Goal: Check status: Check status

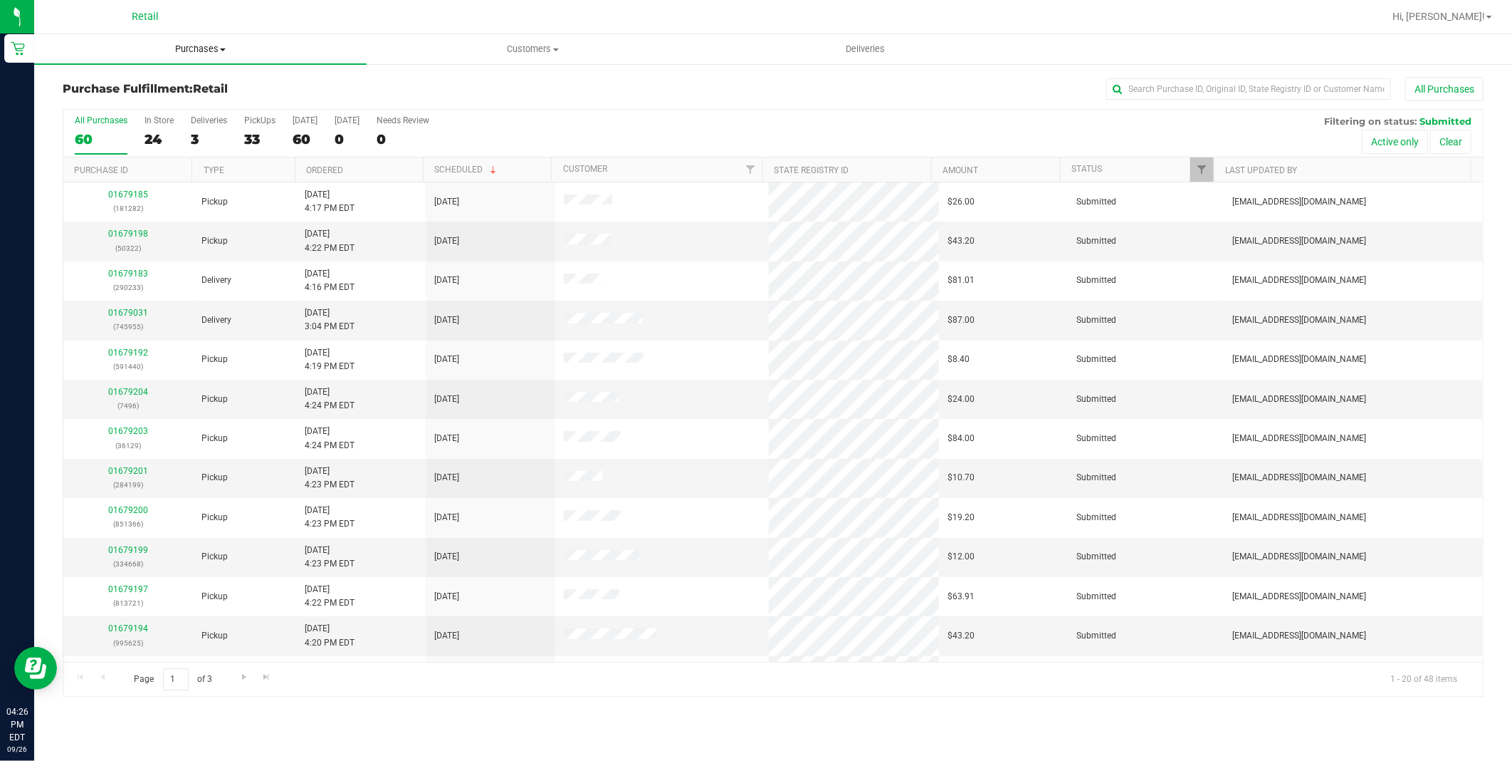
click at [194, 57] on uib-tab-heading "Purchases Summary of purchases Fulfillment All purchases" at bounding box center [200, 49] width 333 height 30
click at [140, 110] on li "Fulfillment" at bounding box center [200, 103] width 333 height 17
click at [152, 141] on div "23" at bounding box center [159, 139] width 29 height 16
click at [0, 0] on input "In Store 23" at bounding box center [0, 0] width 0 height 0
click at [192, 46] on span "Purchases" at bounding box center [200, 49] width 333 height 13
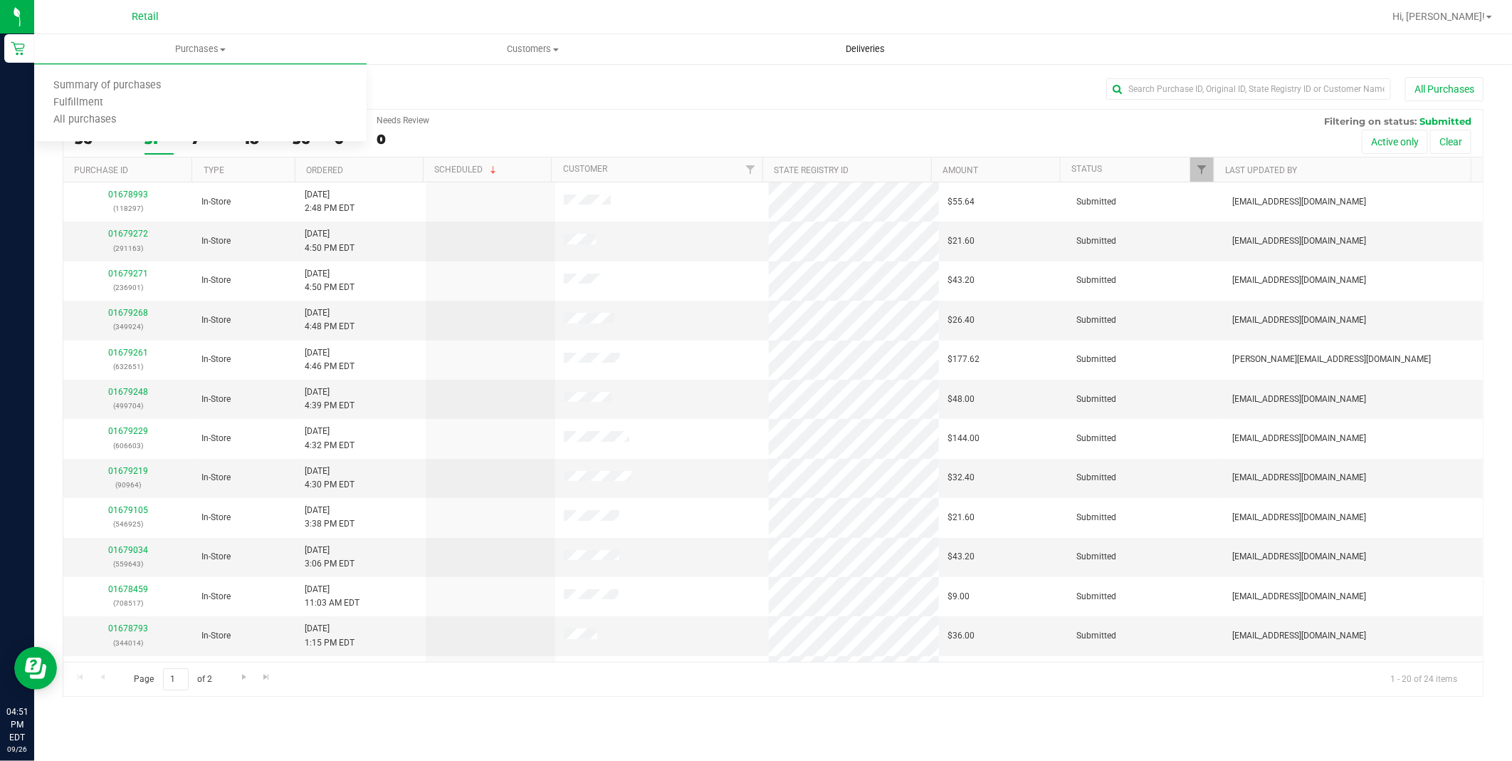
click at [862, 48] on span "Deliveries" at bounding box center [866, 49] width 78 height 13
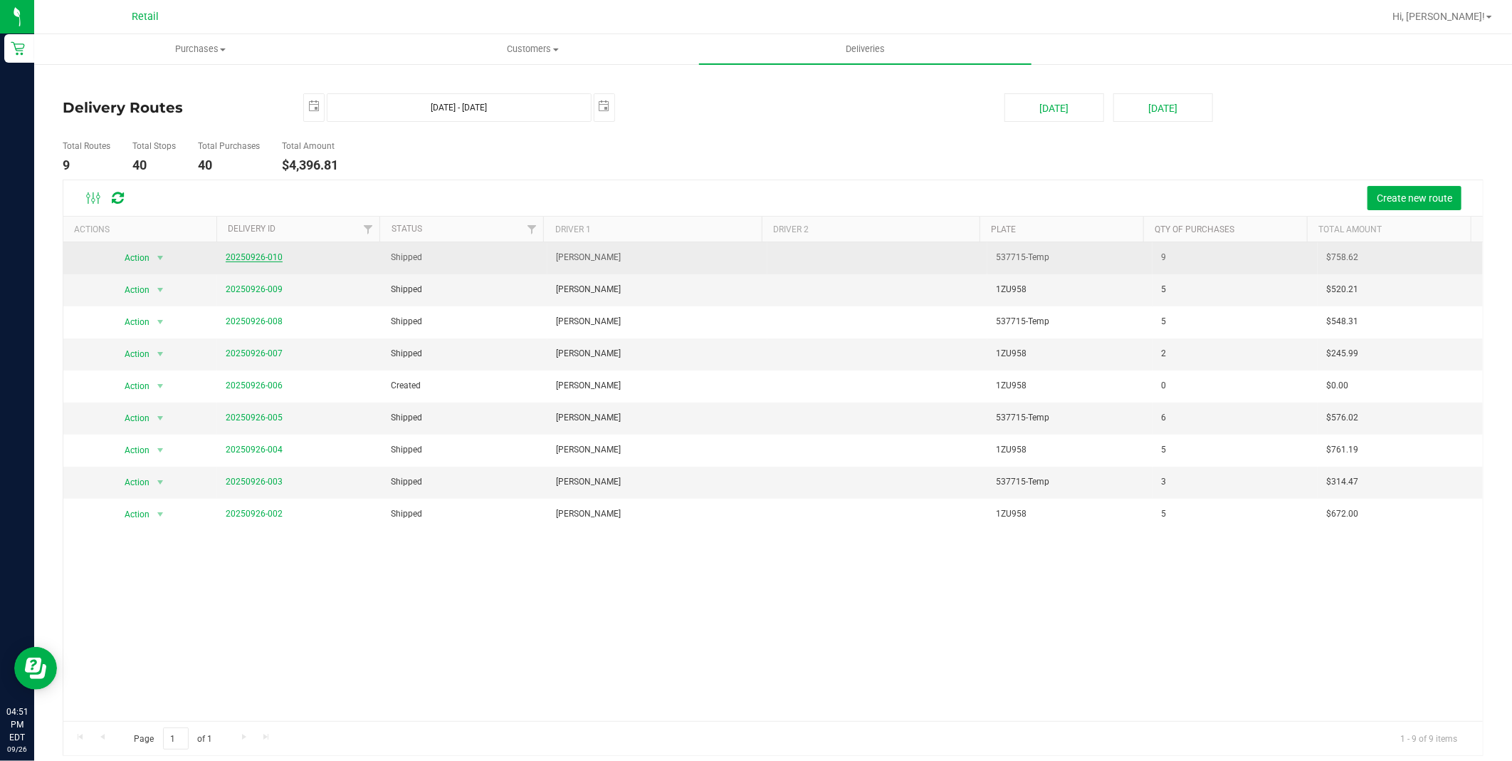
click at [235, 254] on link "20250926-010" at bounding box center [254, 257] width 57 height 10
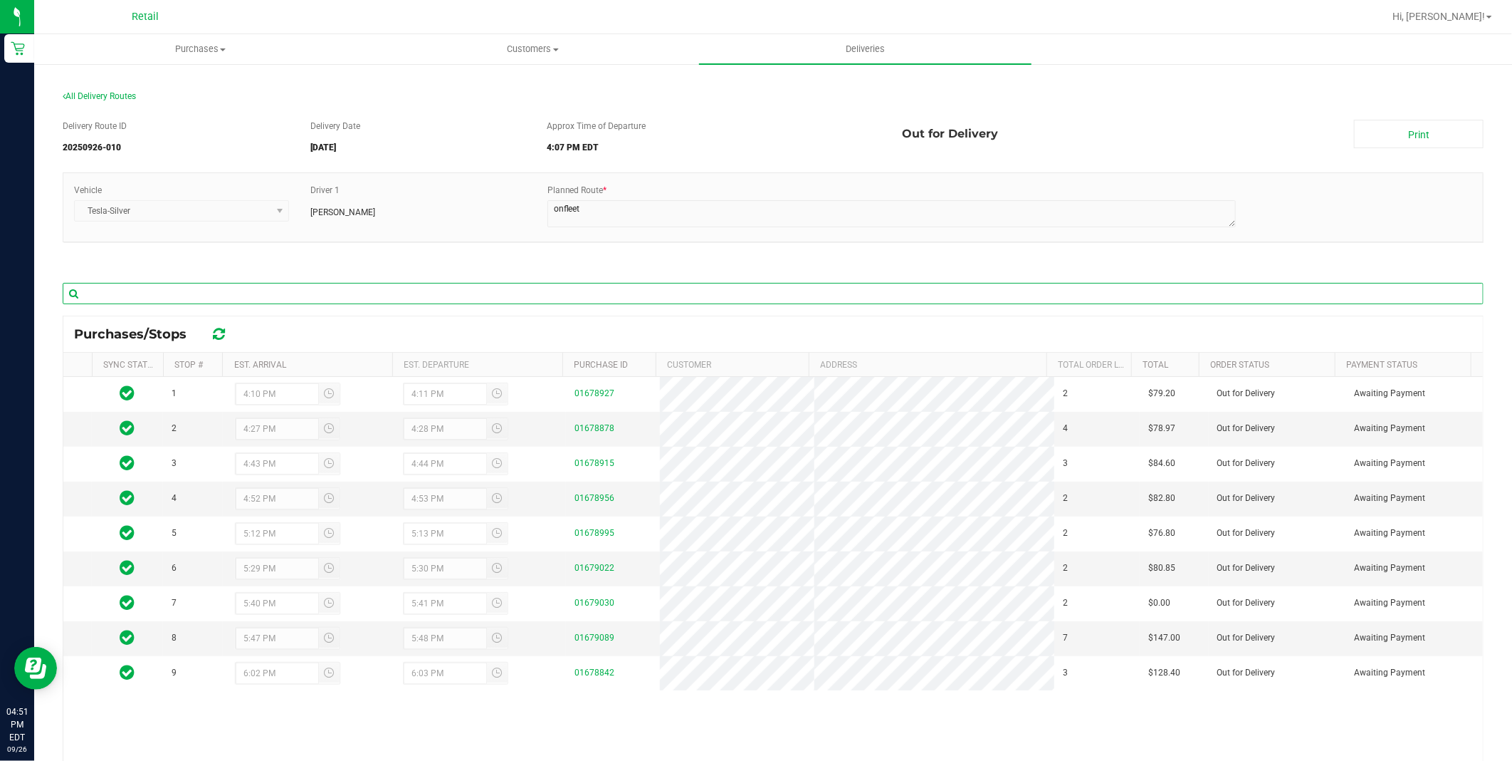
click at [154, 289] on input "text" at bounding box center [773, 293] width 1421 height 21
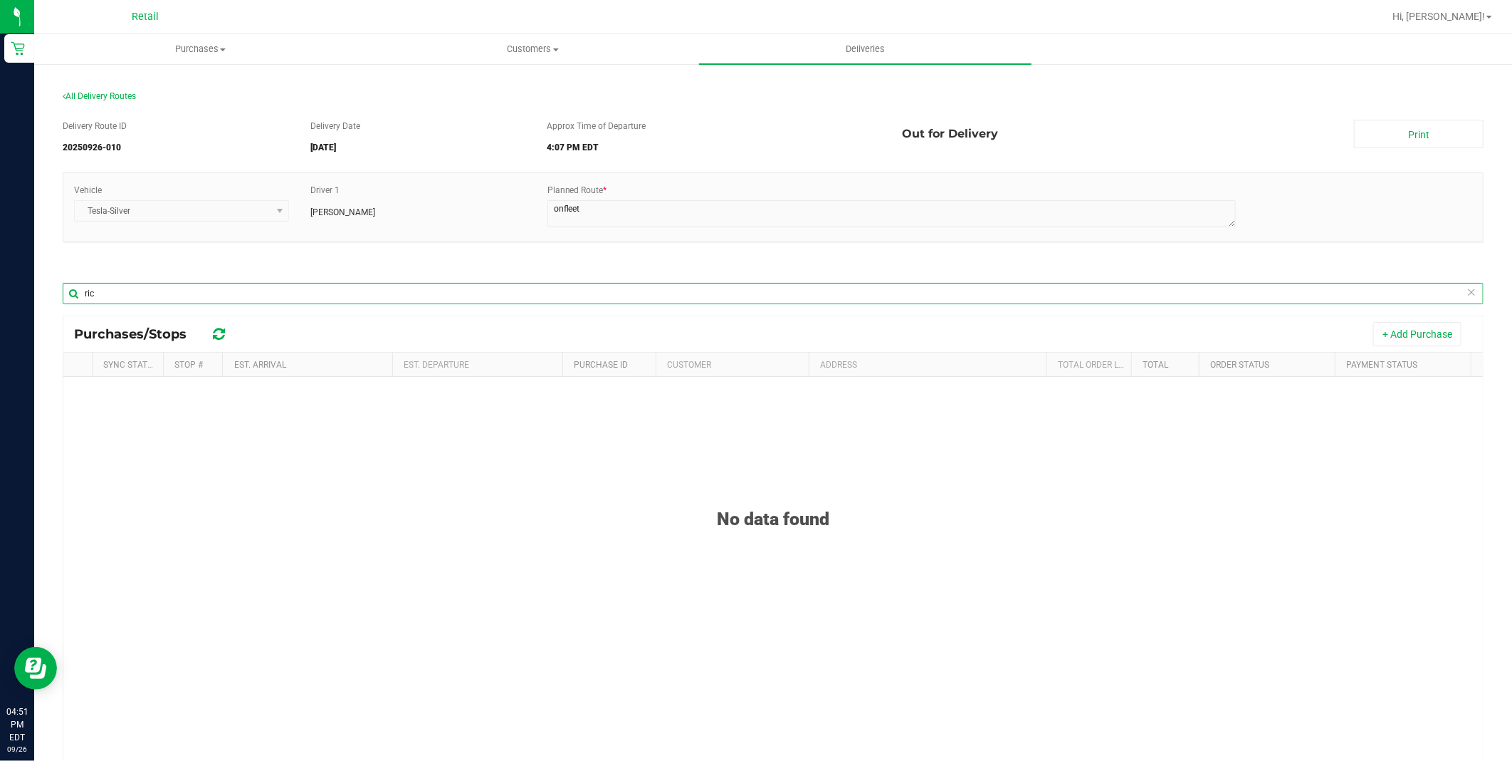
type input "ri"
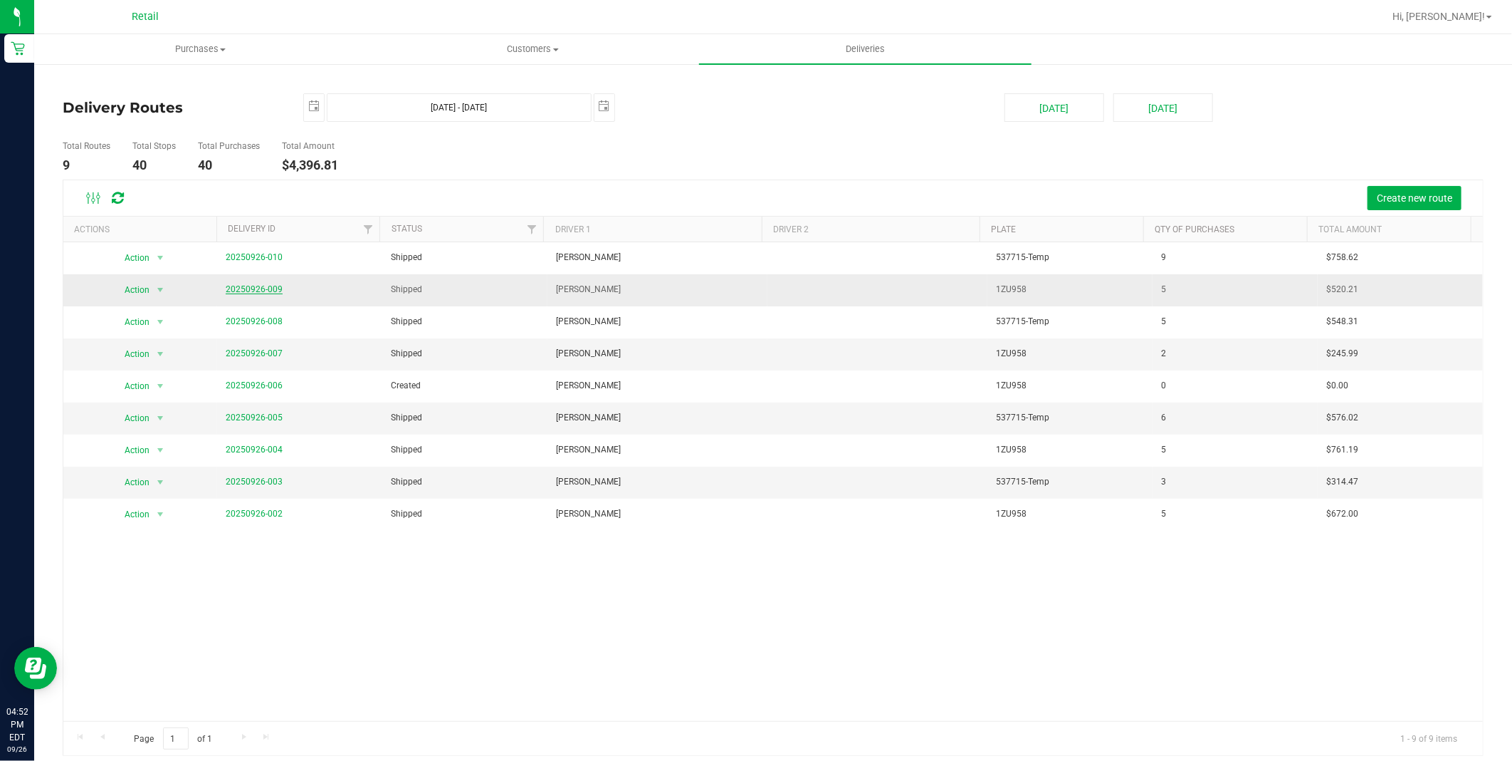
click at [239, 288] on link "20250926-009" at bounding box center [254, 289] width 57 height 10
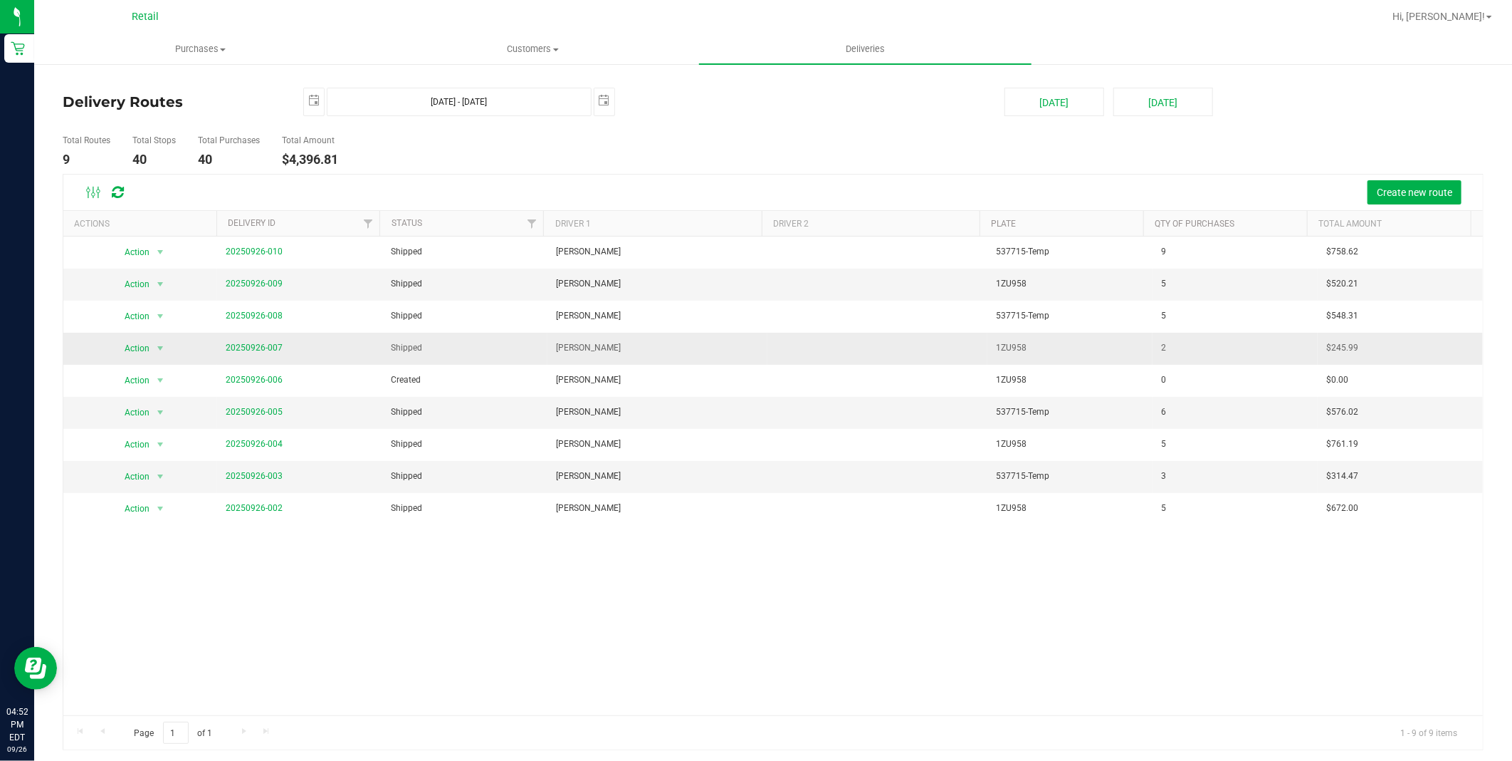
scroll to position [9, 0]
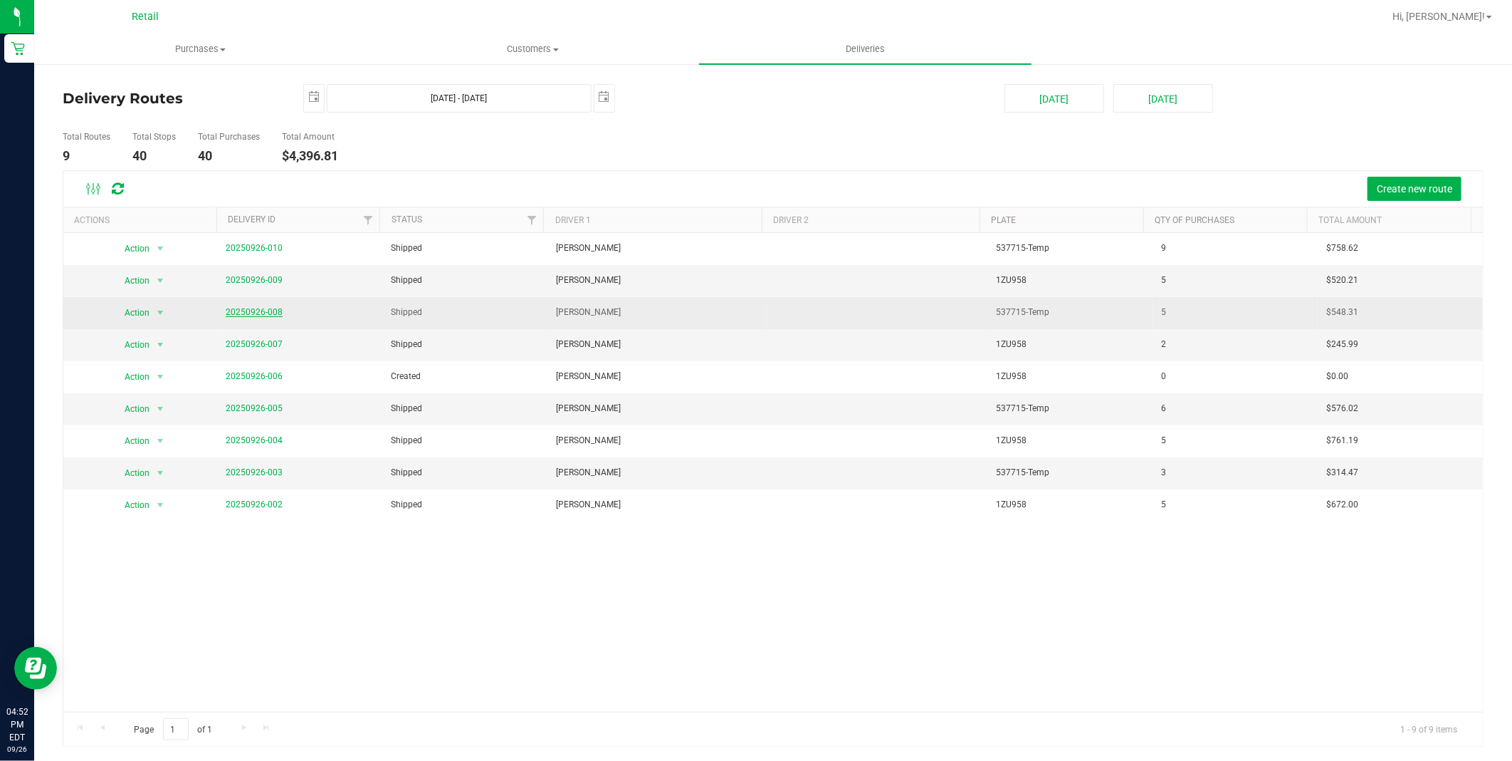
click at [250, 310] on link "20250926-008" at bounding box center [254, 312] width 57 height 10
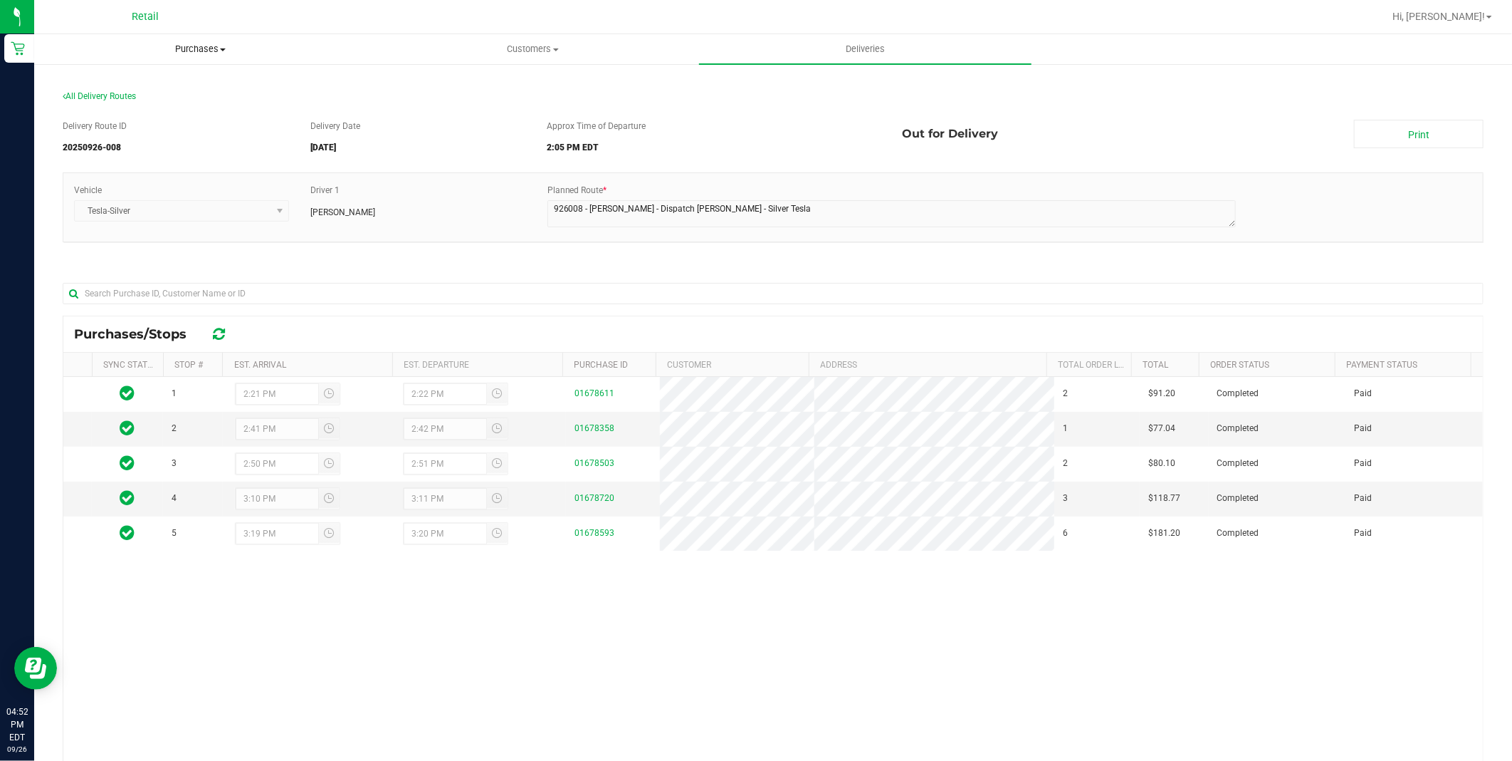
click at [178, 43] on span "Purchases" at bounding box center [200, 49] width 331 height 13
click at [137, 100] on li "Fulfillment" at bounding box center [200, 103] width 333 height 17
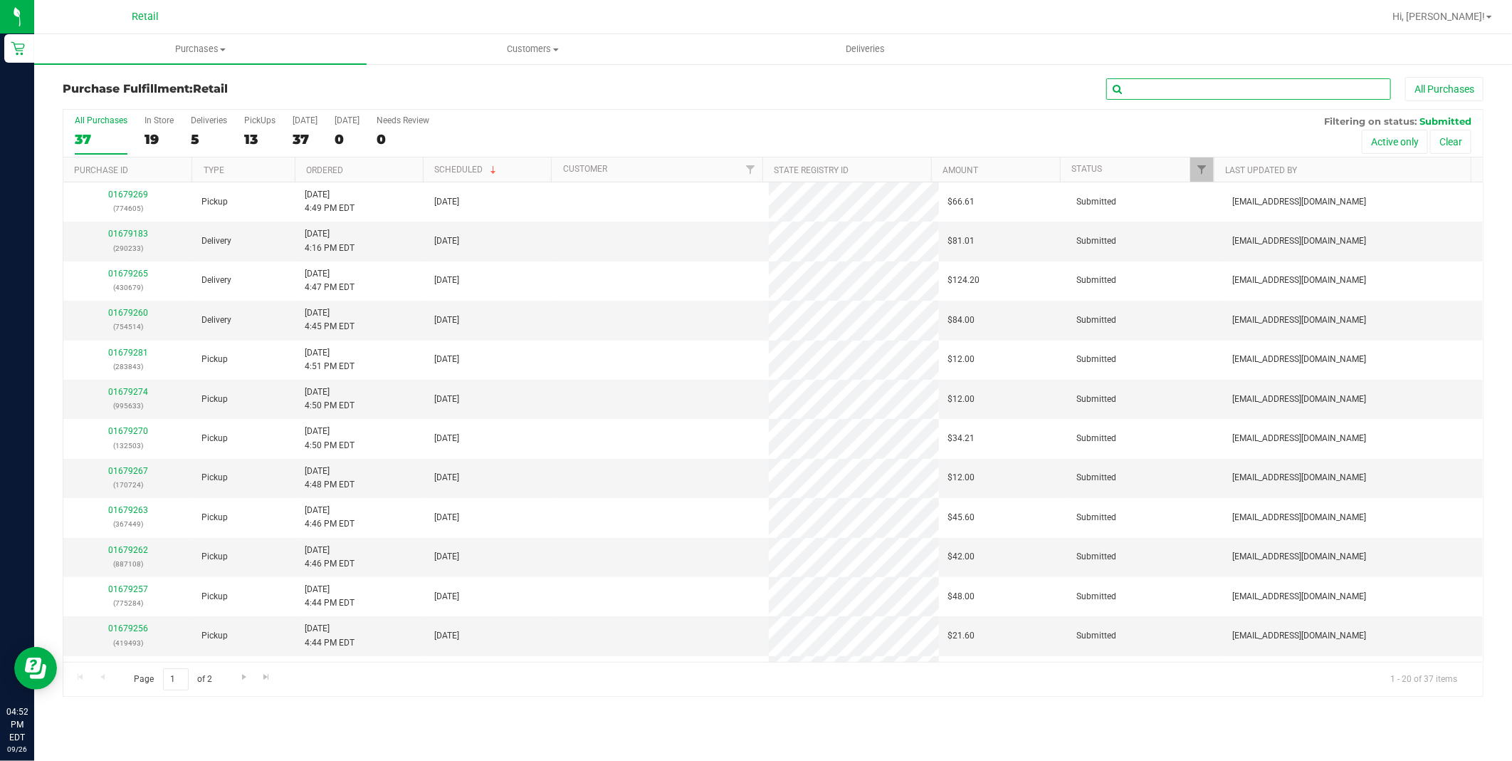
click at [1141, 100] on input "text" at bounding box center [1249, 88] width 285 height 21
type input "r"
type input "ricci"
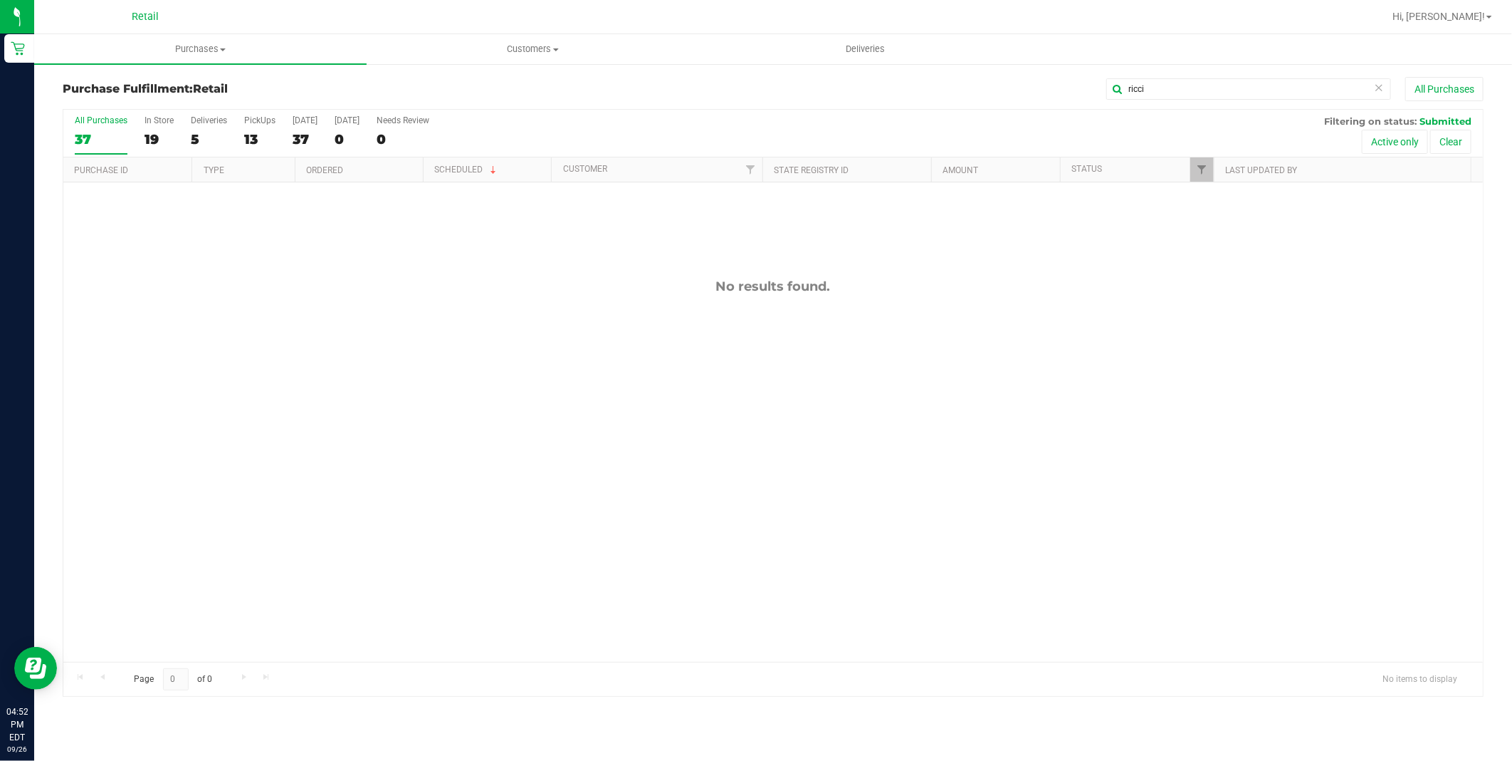
drag, startPoint x: 324, startPoint y: 160, endPoint x: 355, endPoint y: 104, distance: 64.0
click at [324, 160] on th "Ordered" at bounding box center [359, 169] width 128 height 25
click at [301, 145] on div "37" at bounding box center [305, 139] width 25 height 16
click at [0, 0] on input "[DATE] 37" at bounding box center [0, 0] width 0 height 0
click at [879, 44] on span "Deliveries" at bounding box center [866, 49] width 78 height 13
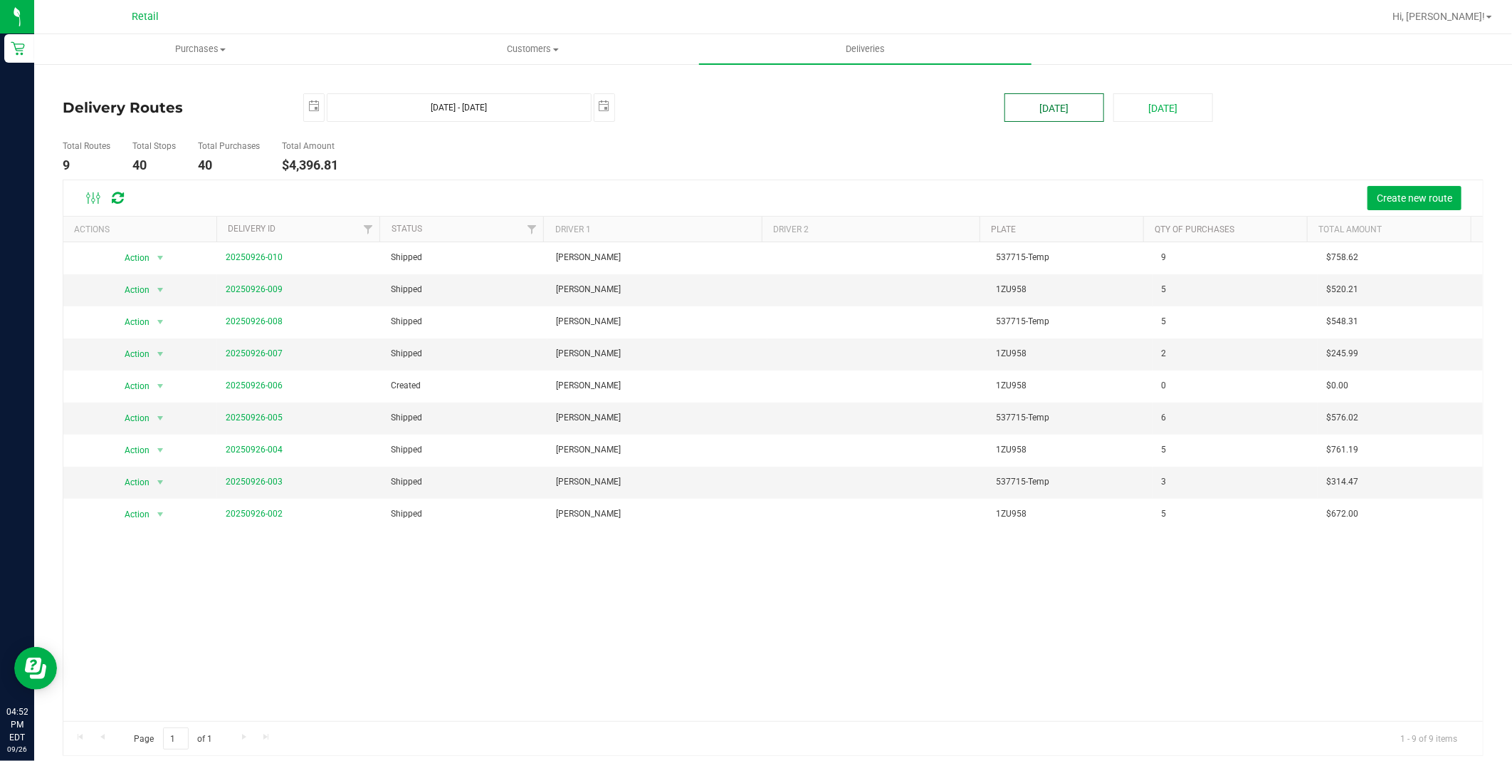
click at [1040, 109] on button "[DATE]" at bounding box center [1055, 107] width 100 height 28
click at [239, 291] on link "20250926-009" at bounding box center [254, 289] width 57 height 10
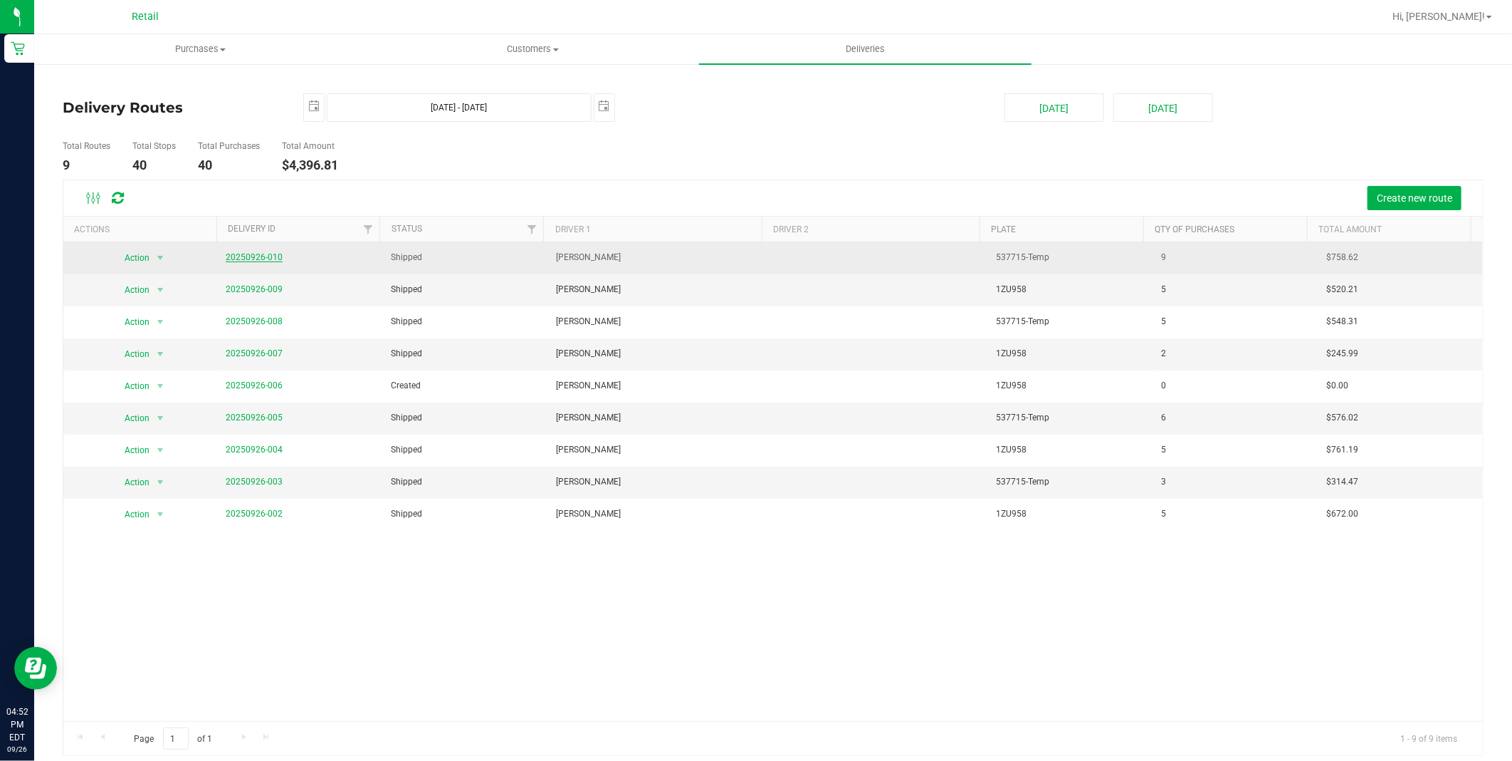
click at [273, 252] on link "20250926-010" at bounding box center [254, 257] width 57 height 10
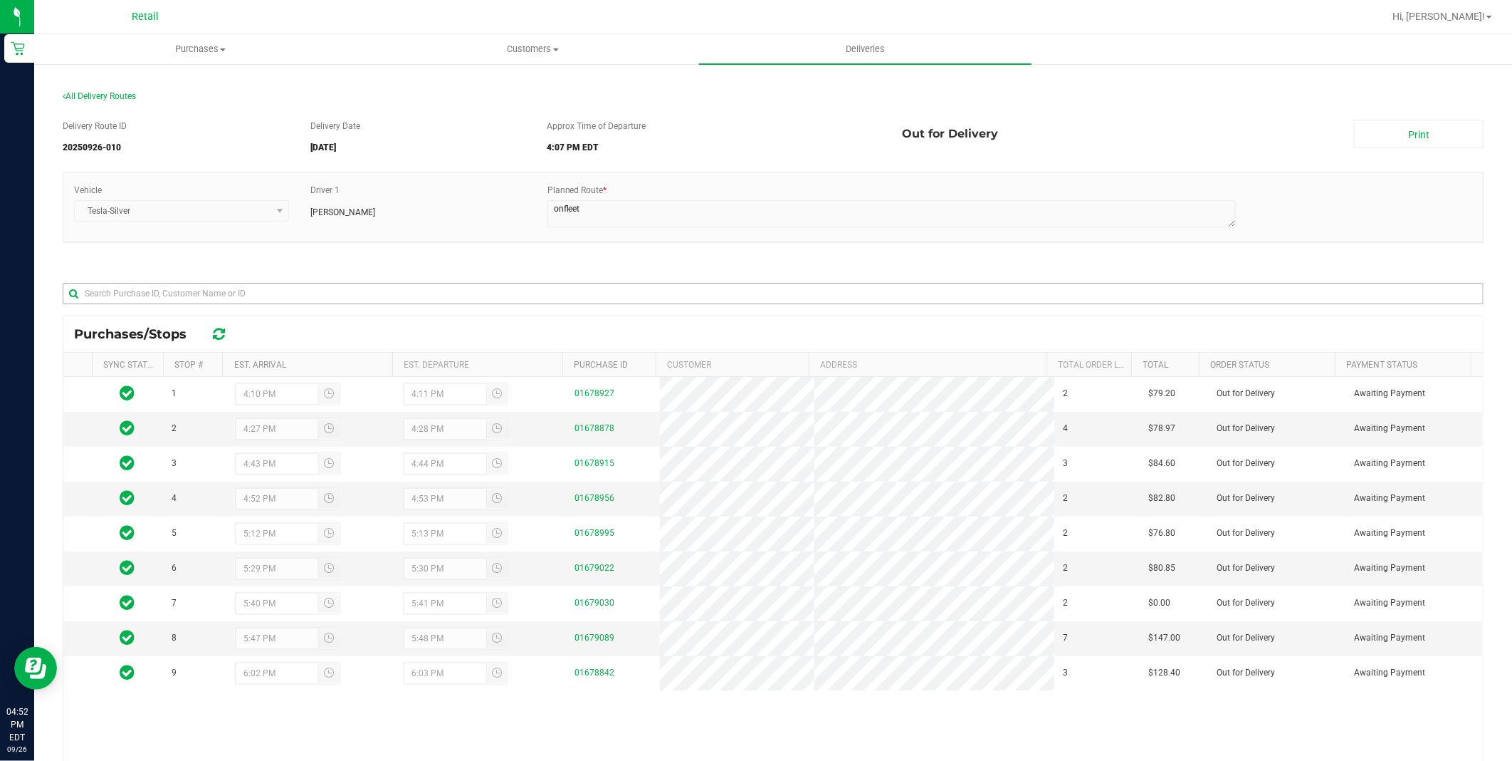
scroll to position [79, 0]
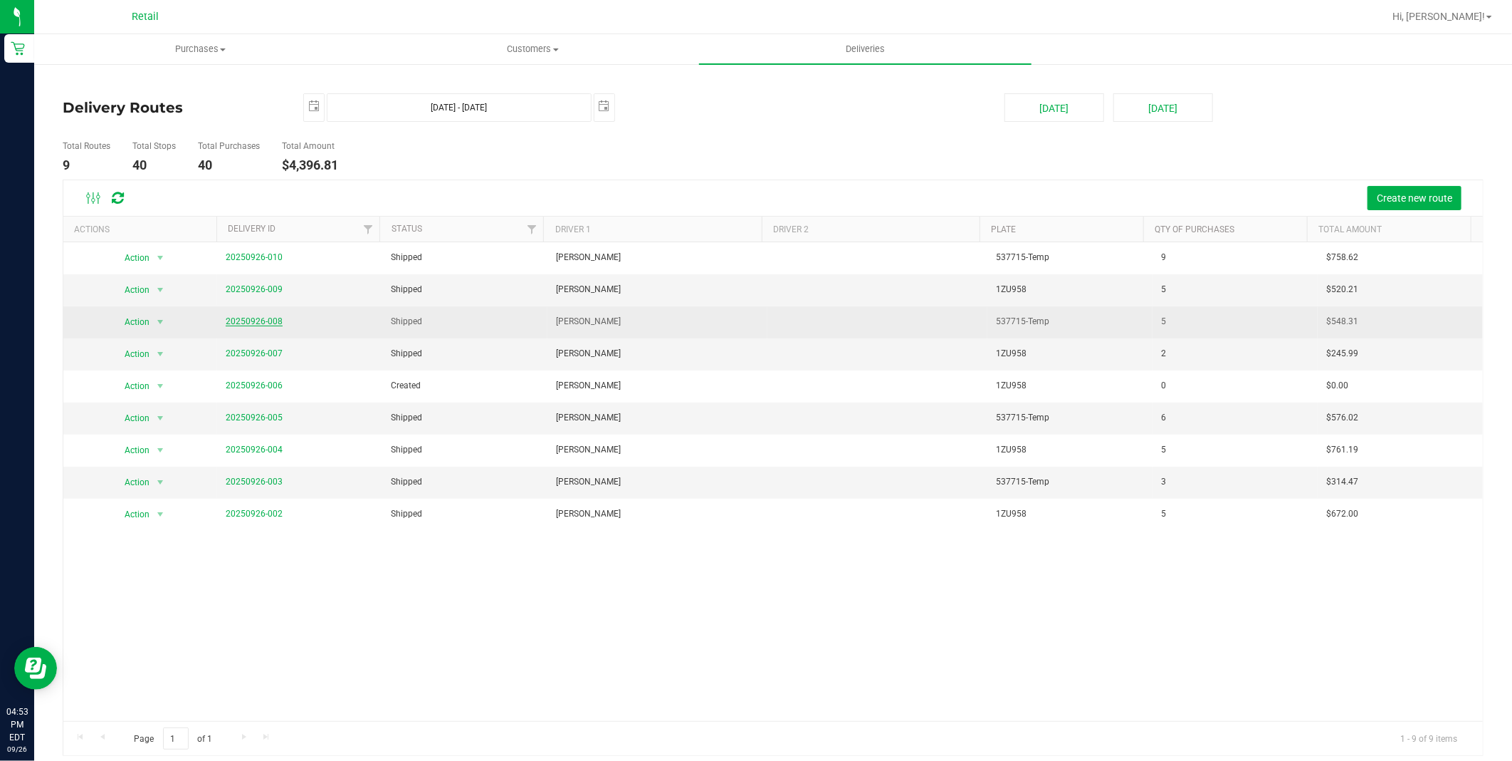
click at [267, 322] on link "20250926-008" at bounding box center [254, 321] width 57 height 10
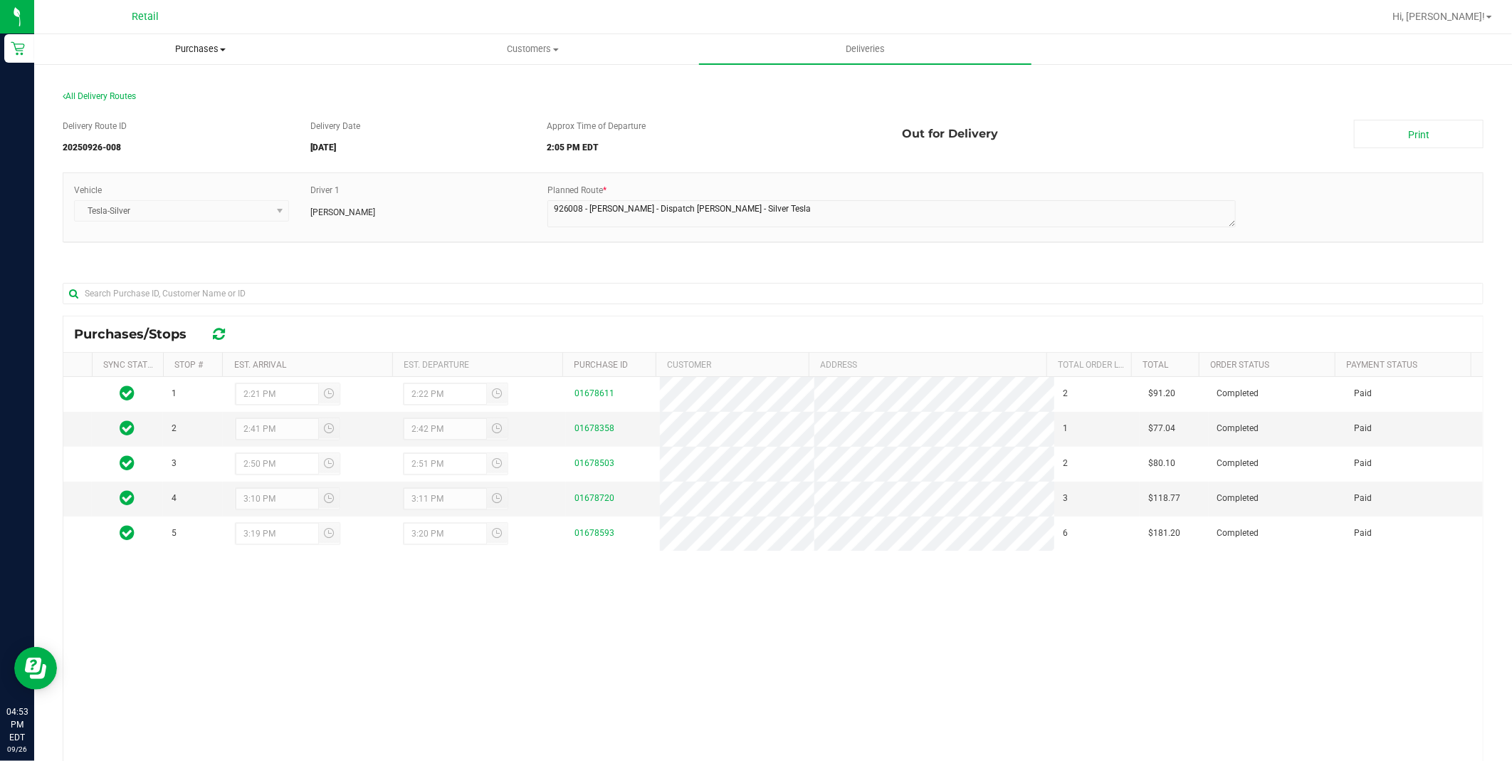
click at [191, 53] on span "Purchases" at bounding box center [200, 49] width 331 height 13
click at [172, 100] on li "Fulfillment" at bounding box center [200, 103] width 333 height 17
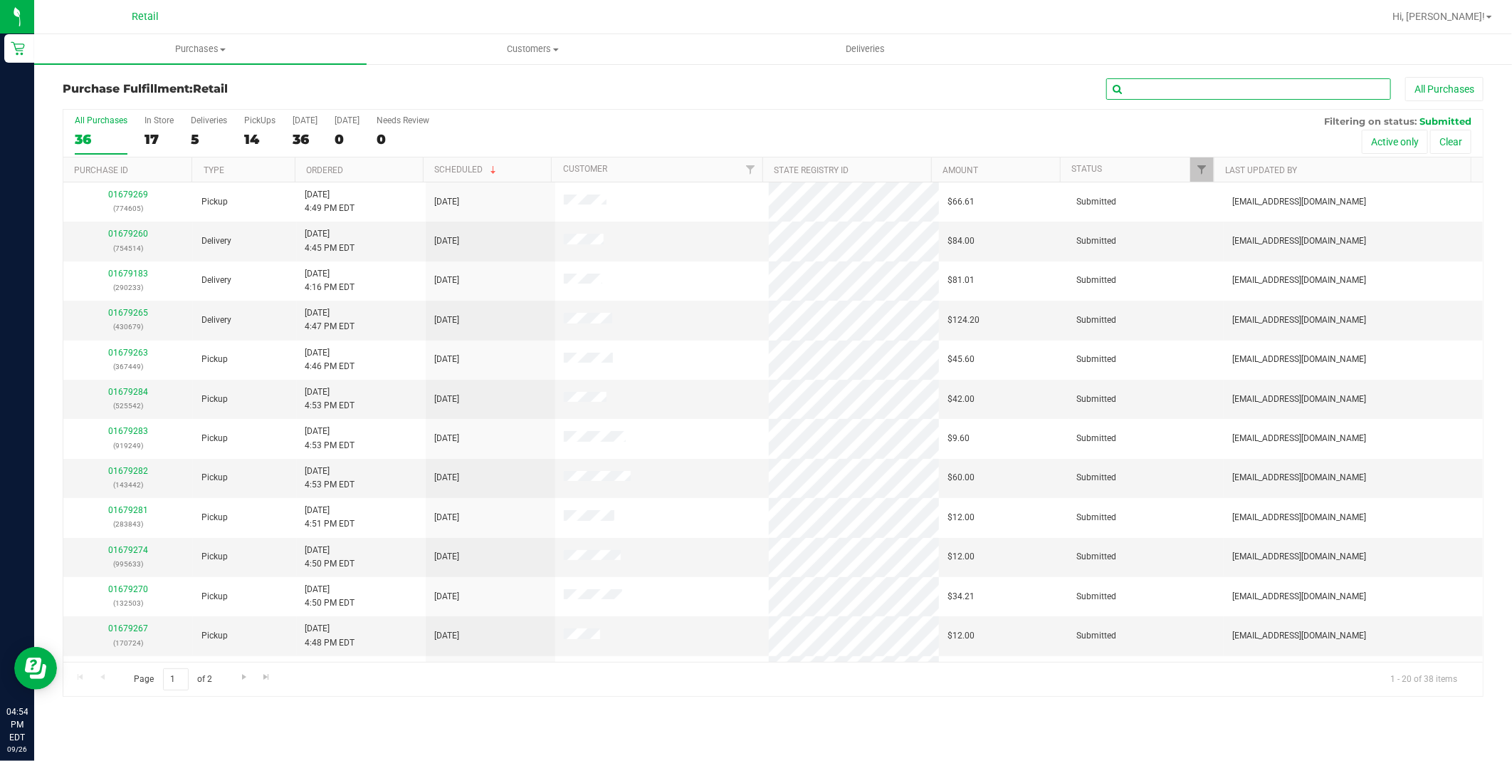
click at [1275, 84] on input "text" at bounding box center [1249, 88] width 285 height 21
type input "ricci"
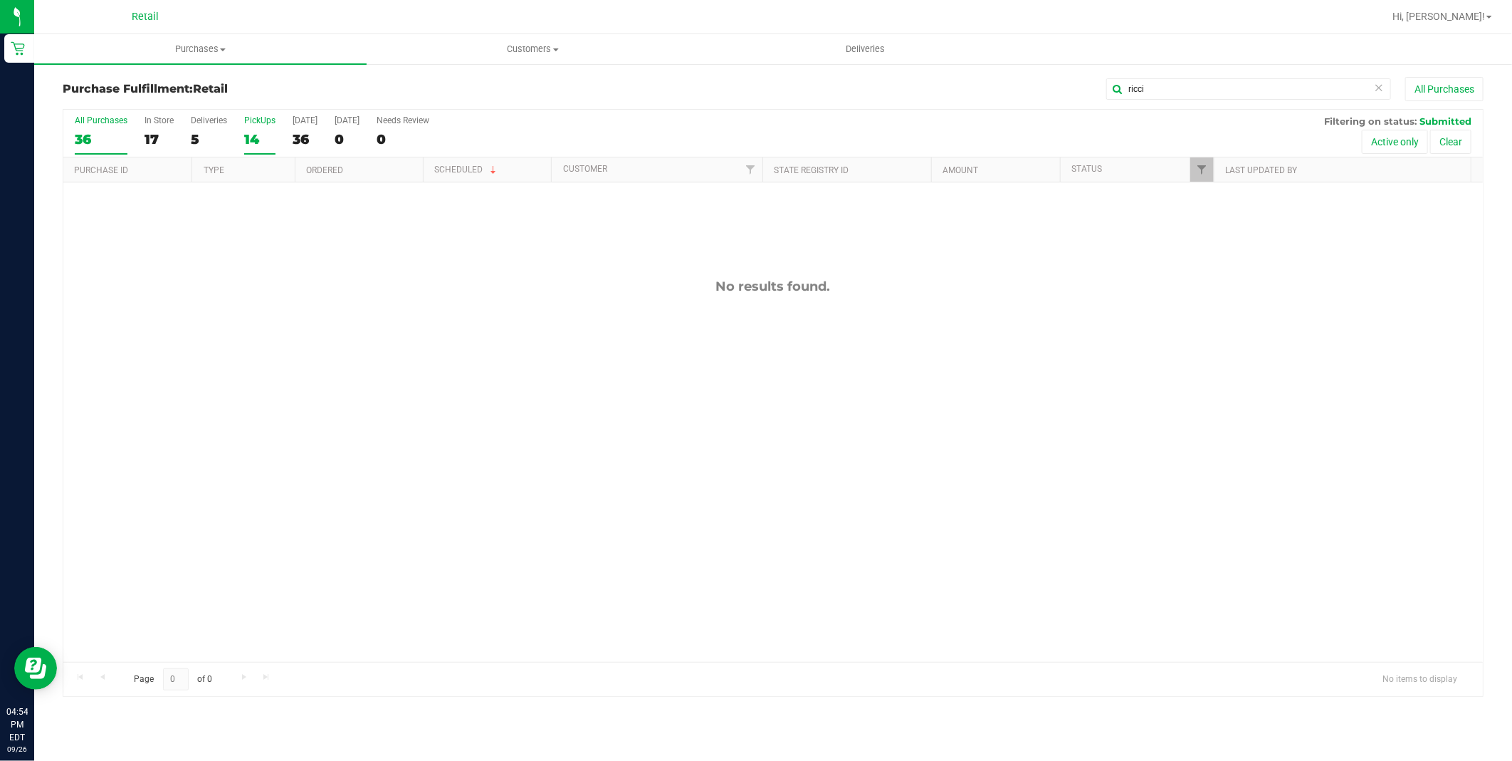
click at [255, 123] on div "PickUps" at bounding box center [259, 120] width 31 height 10
click at [0, 0] on input "PickUps 14" at bounding box center [0, 0] width 0 height 0
click at [701, 367] on div "No results found." at bounding box center [773, 469] width 1420 height 575
click at [1381, 89] on icon at bounding box center [1379, 86] width 10 height 17
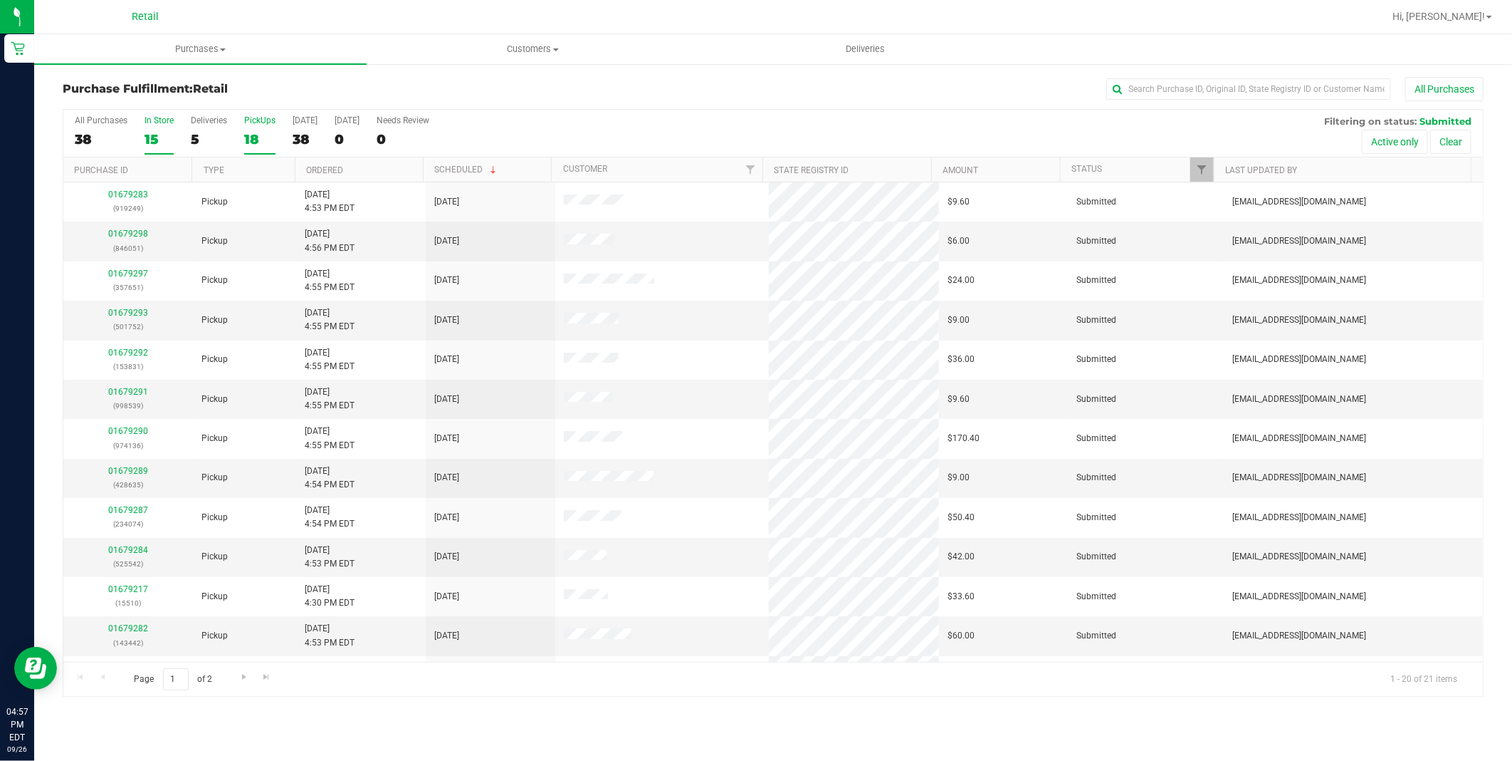
click at [145, 142] on div "15" at bounding box center [159, 139] width 29 height 16
click at [0, 0] on input "In Store 15" at bounding box center [0, 0] width 0 height 0
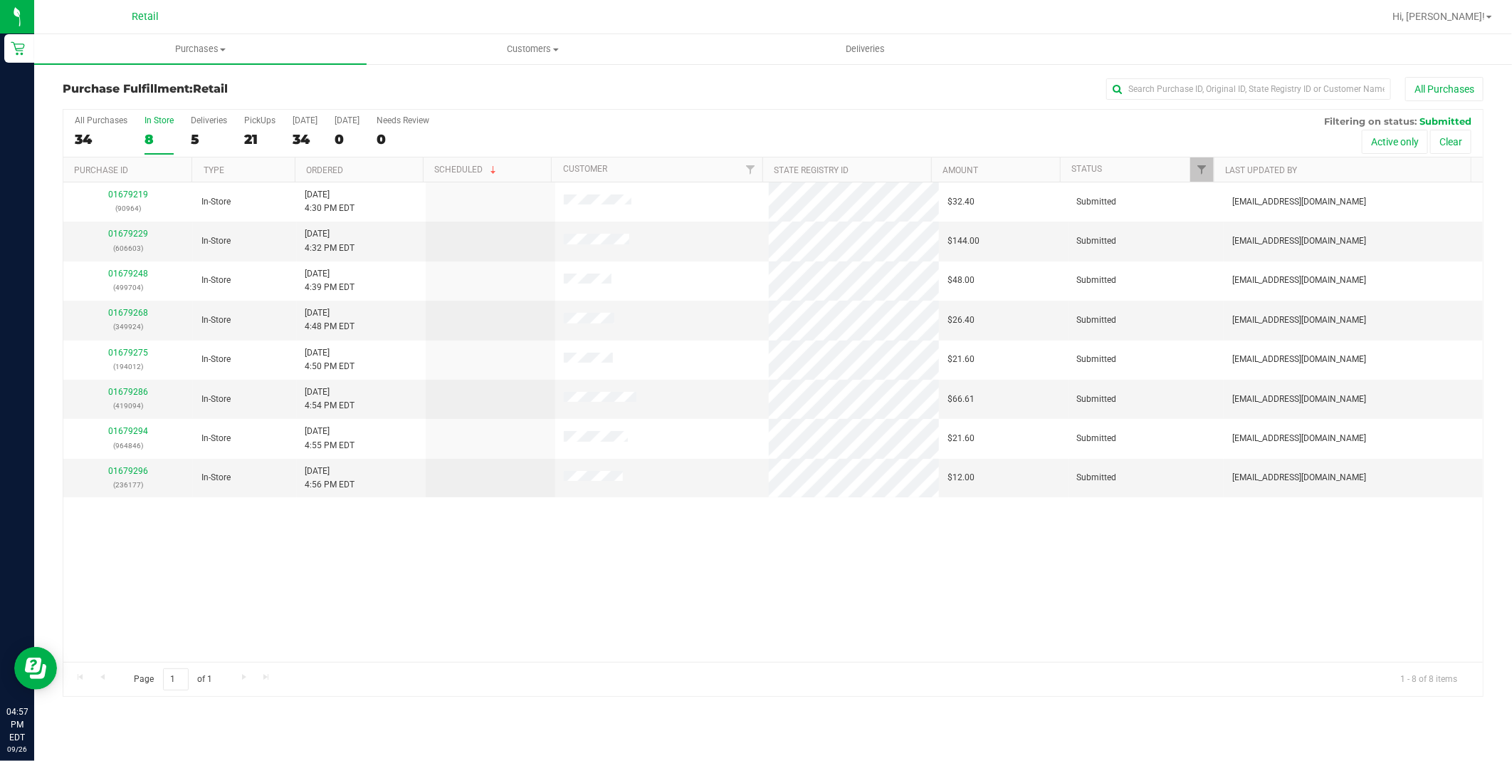
click at [622, 603] on div "01679219 (90964) In-Store [DATE] 4:30 PM EDT $32.40 Submitted [EMAIL_ADDRESS][D…" at bounding box center [773, 421] width 1420 height 479
click at [647, 618] on div "01679219 (90964) In-Store [DATE] 4:30 PM EDT $32.40 Submitted [EMAIL_ADDRESS][D…" at bounding box center [773, 421] width 1420 height 479
click at [115, 136] on div "34" at bounding box center [101, 139] width 53 height 16
click at [0, 0] on input "All Purchases 34" at bounding box center [0, 0] width 0 height 0
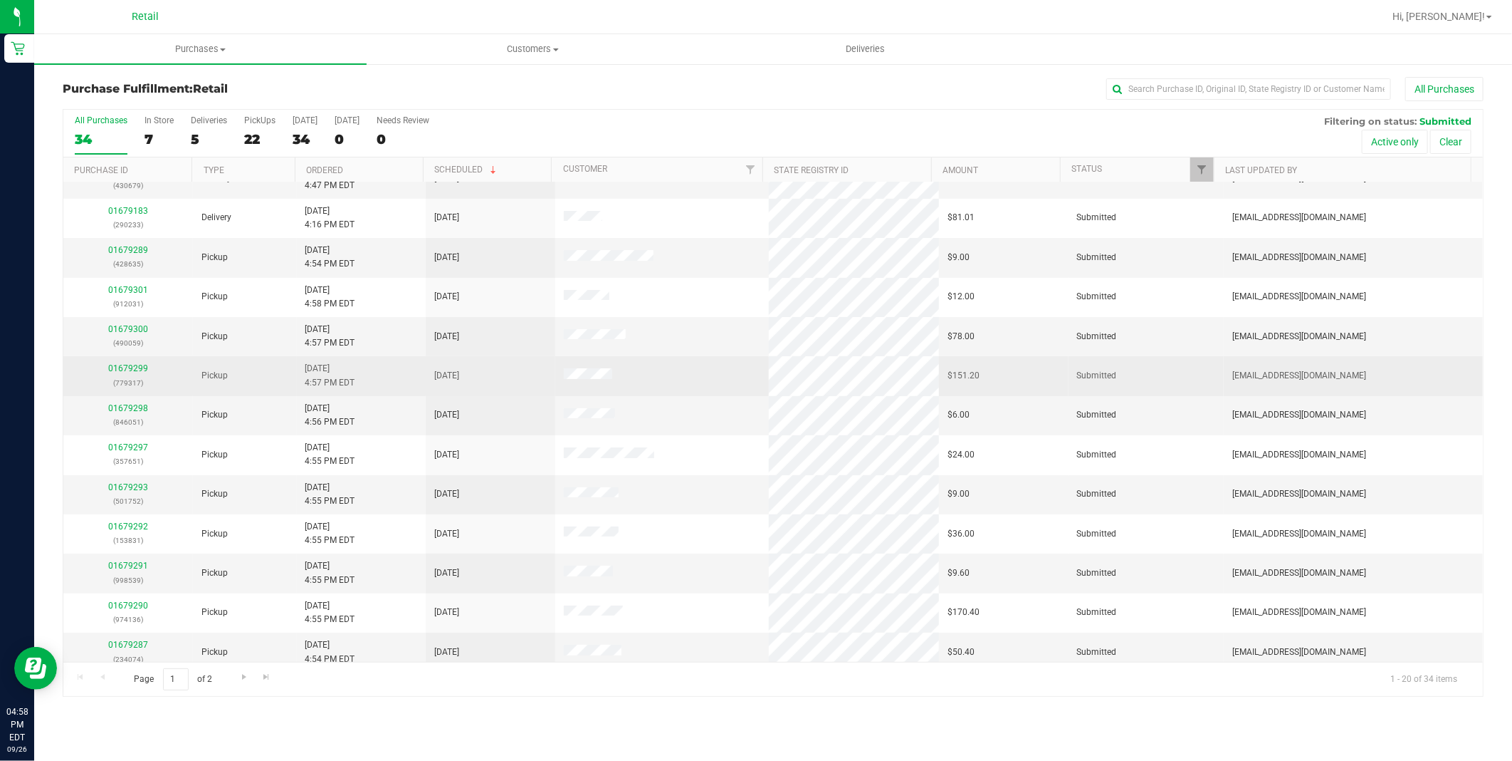
scroll to position [309, 0]
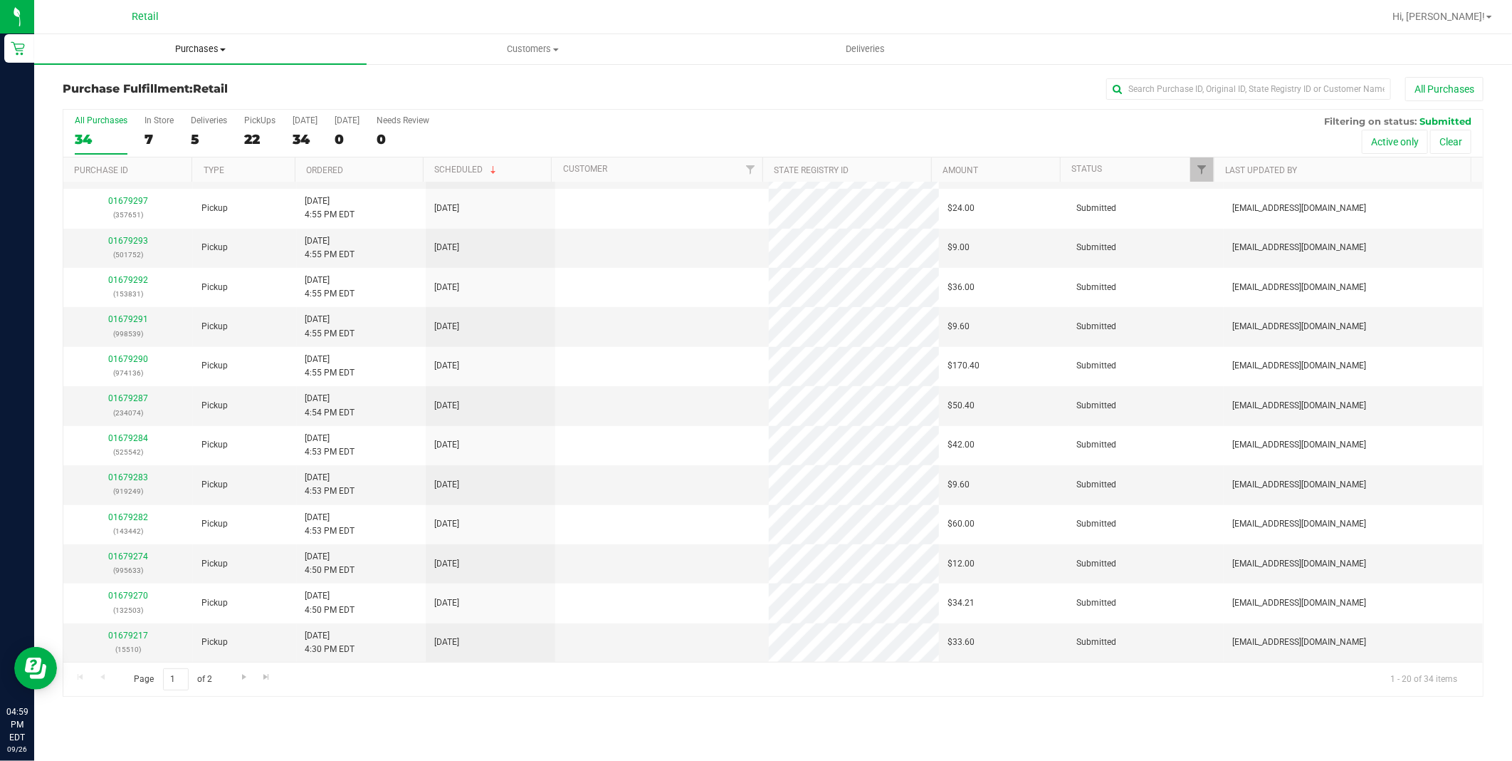
click at [187, 57] on uib-tab-heading "Purchases Summary of purchases Fulfillment All purchases" at bounding box center [200, 49] width 333 height 30
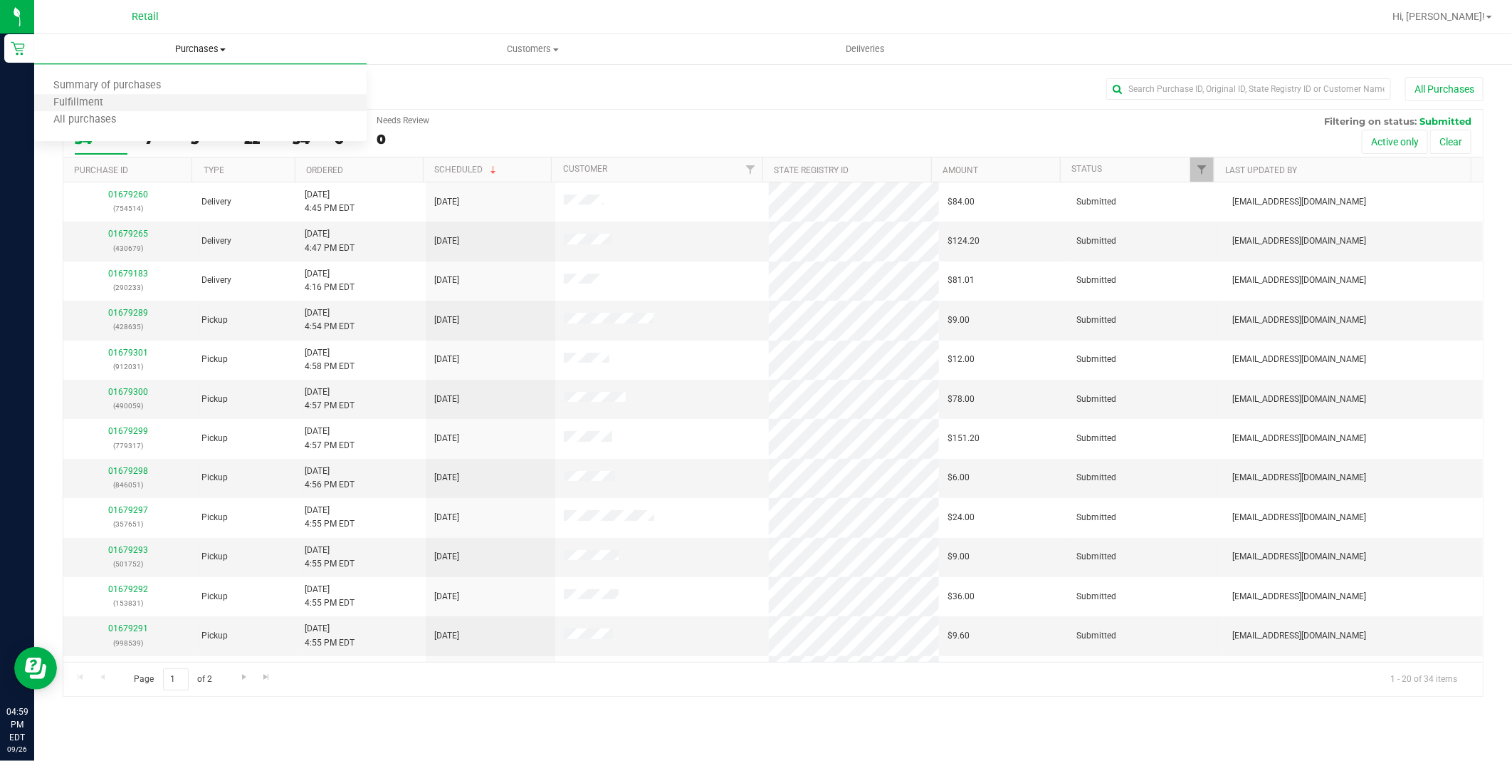
click at [173, 100] on li "Fulfillment" at bounding box center [200, 103] width 333 height 17
click at [166, 144] on div "7" at bounding box center [159, 139] width 29 height 16
click at [0, 0] on input "In Store 7" at bounding box center [0, 0] width 0 height 0
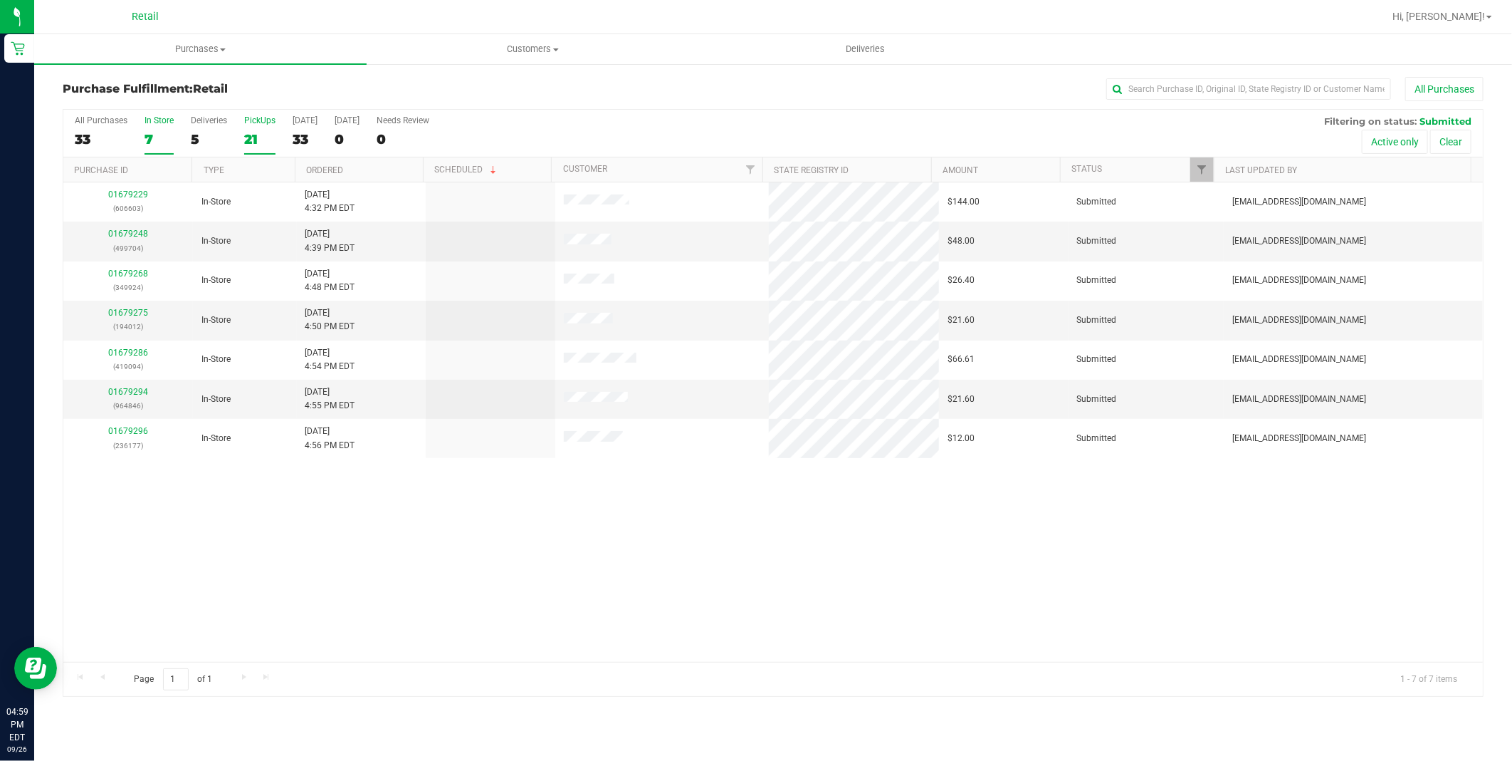
click at [249, 140] on div "21" at bounding box center [259, 139] width 31 height 16
click at [0, 0] on input "PickUps 21" at bounding box center [0, 0] width 0 height 0
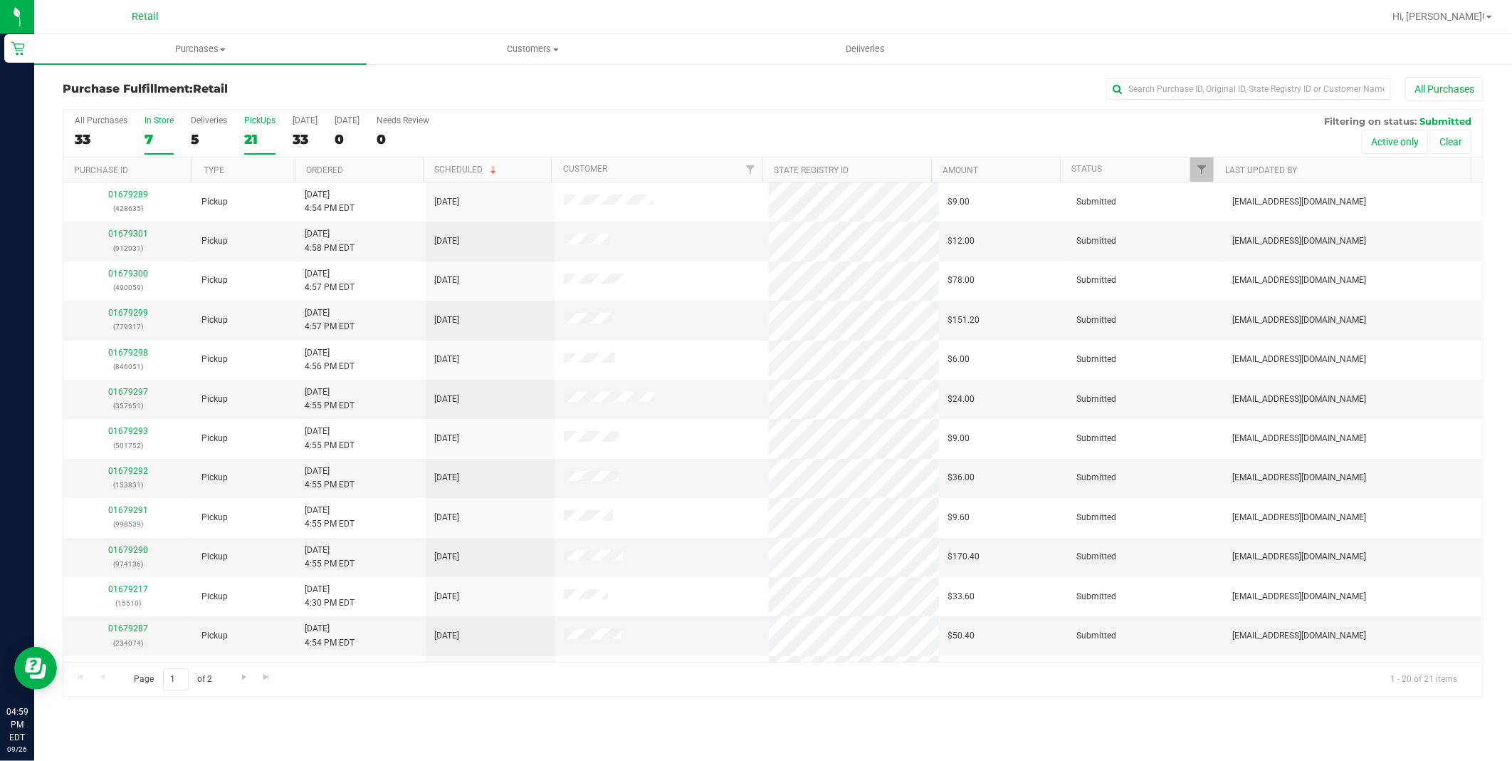
click at [160, 130] on label "In Store 7" at bounding box center [159, 134] width 29 height 39
click at [0, 0] on input "In Store 7" at bounding box center [0, 0] width 0 height 0
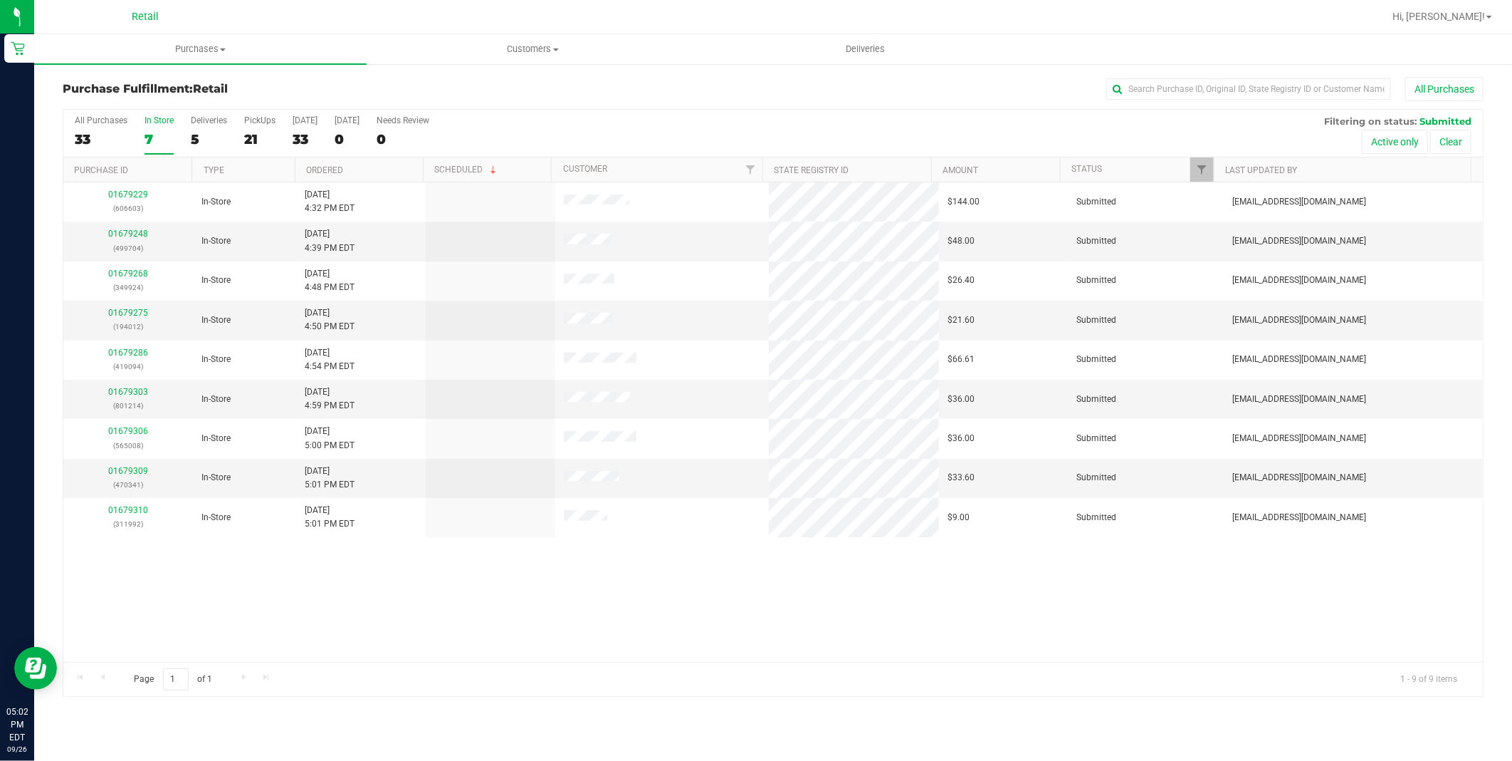
click at [159, 122] on div "In Store" at bounding box center [159, 120] width 29 height 10
click at [0, 0] on input "In Store 7" at bounding box center [0, 0] width 0 height 0
click at [251, 128] on label "PickUps 20" at bounding box center [259, 134] width 31 height 39
click at [0, 0] on input "PickUps 20" at bounding box center [0, 0] width 0 height 0
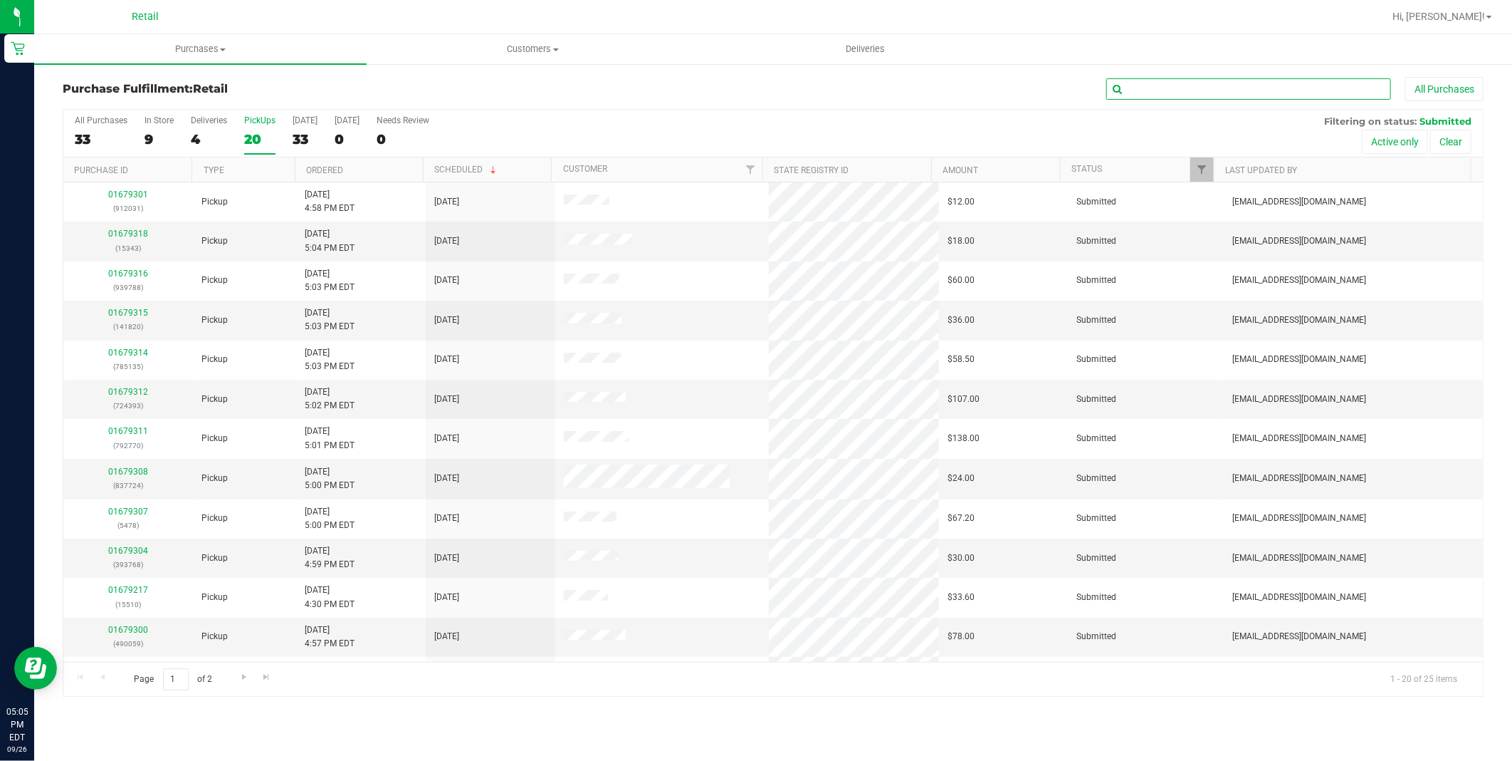
click at [1216, 78] on input "text" at bounding box center [1249, 88] width 285 height 21
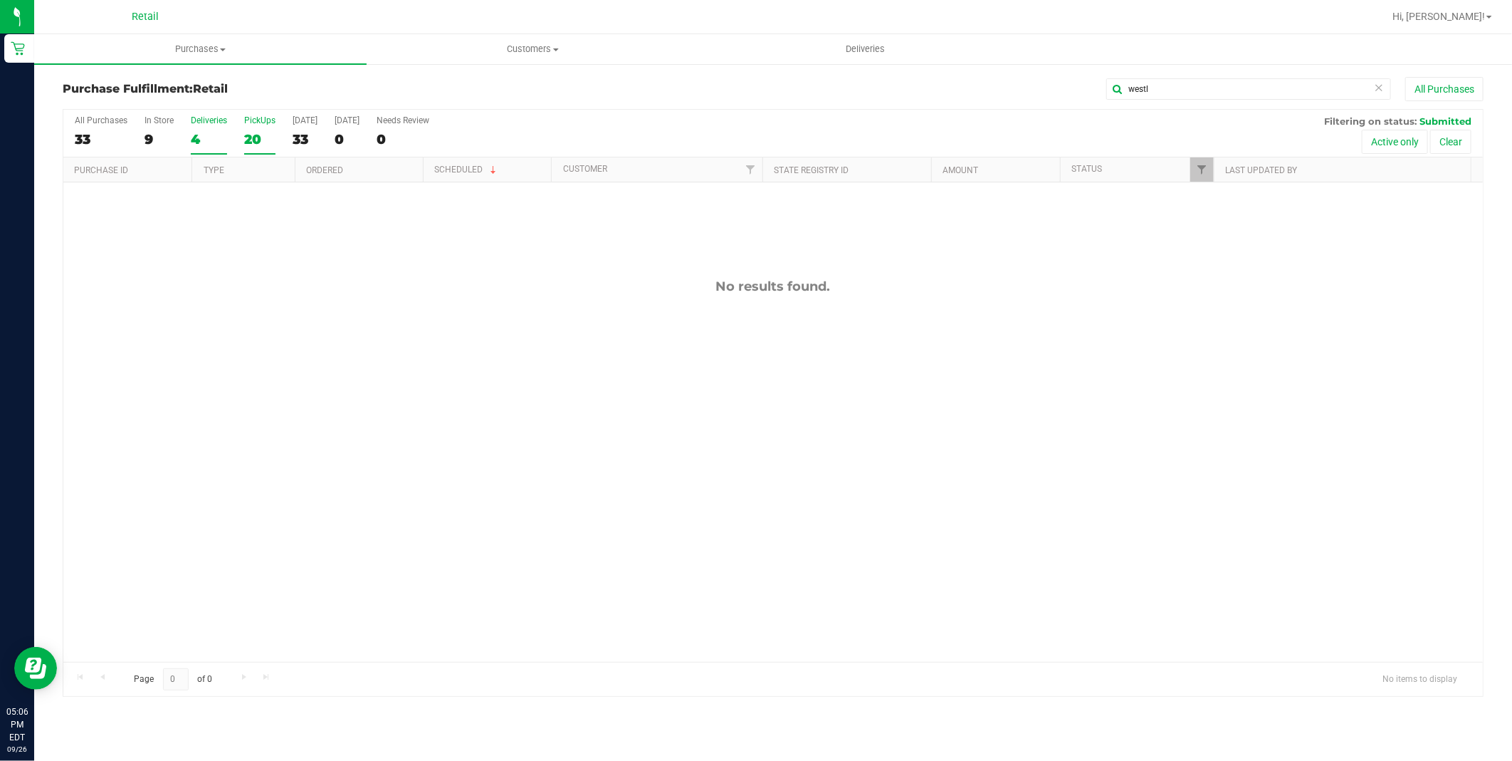
click at [198, 137] on div "4" at bounding box center [209, 139] width 36 height 16
click at [0, 0] on input "Deliveries 4" at bounding box center [0, 0] width 0 height 0
click at [1188, 81] on input "westl" at bounding box center [1249, 88] width 285 height 21
type input "w"
click at [924, 416] on div "No results found." at bounding box center [773, 469] width 1420 height 575
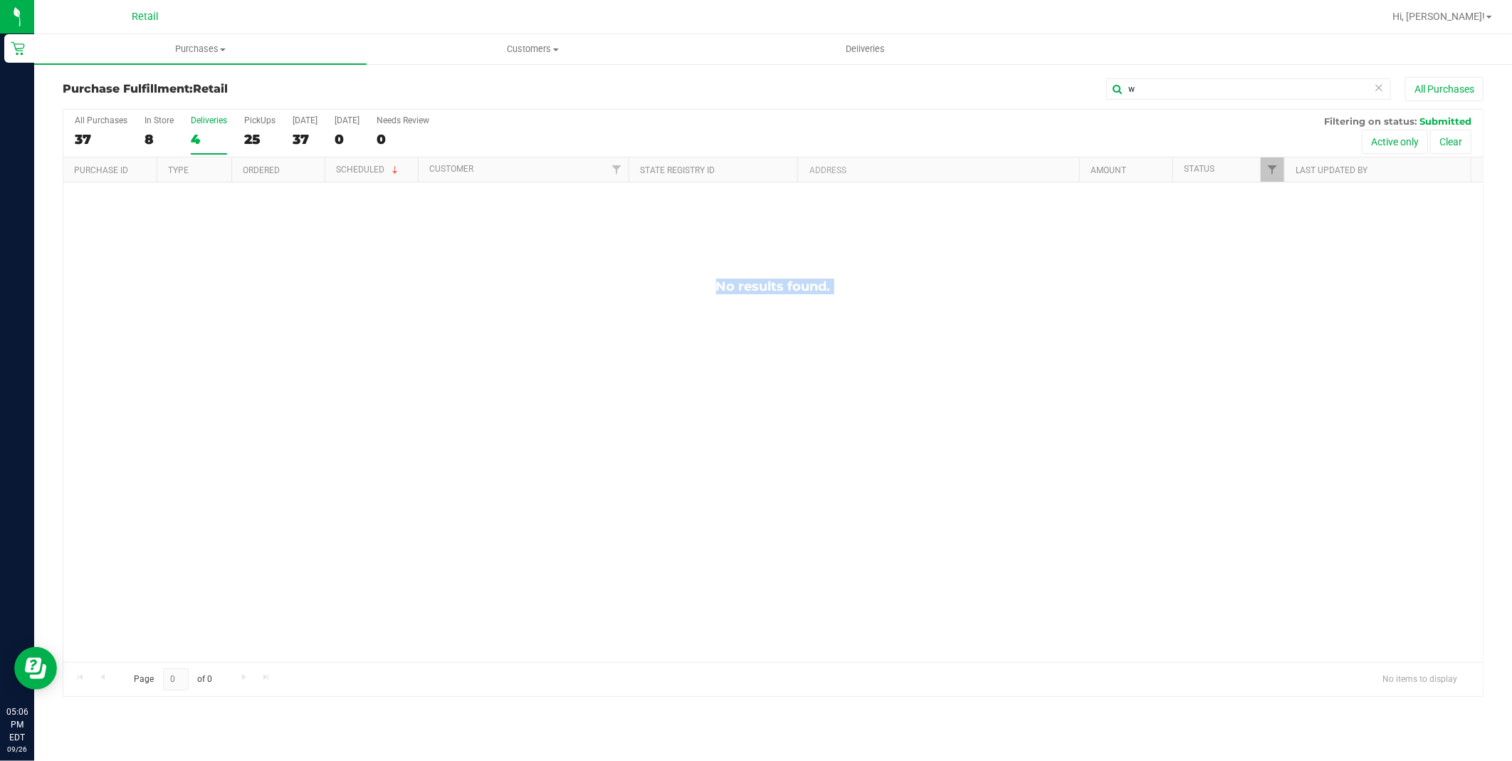
click at [924, 416] on div "No results found." at bounding box center [773, 469] width 1420 height 575
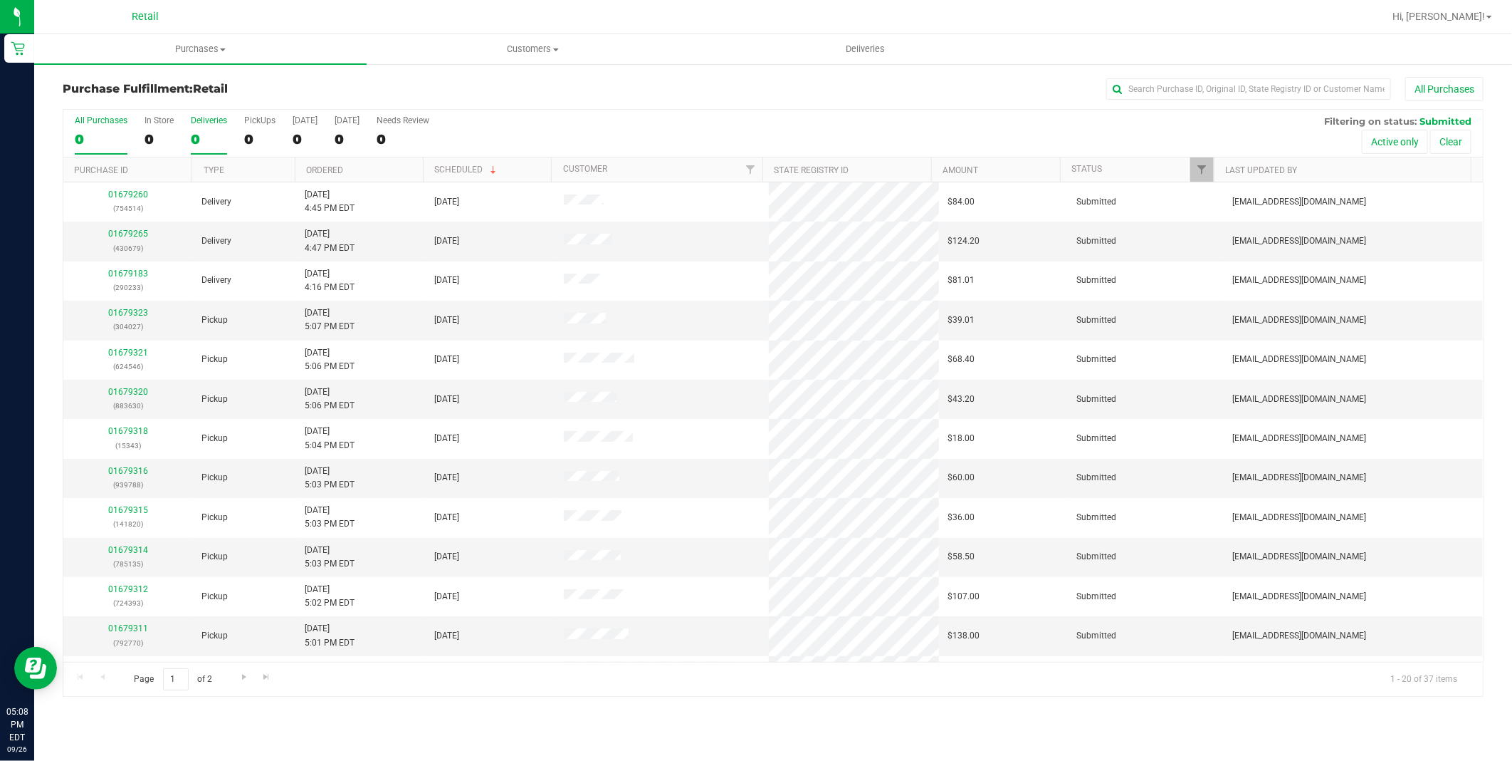
click at [208, 132] on div "0" at bounding box center [209, 139] width 36 height 16
click at [0, 0] on input "Deliveries 0" at bounding box center [0, 0] width 0 height 0
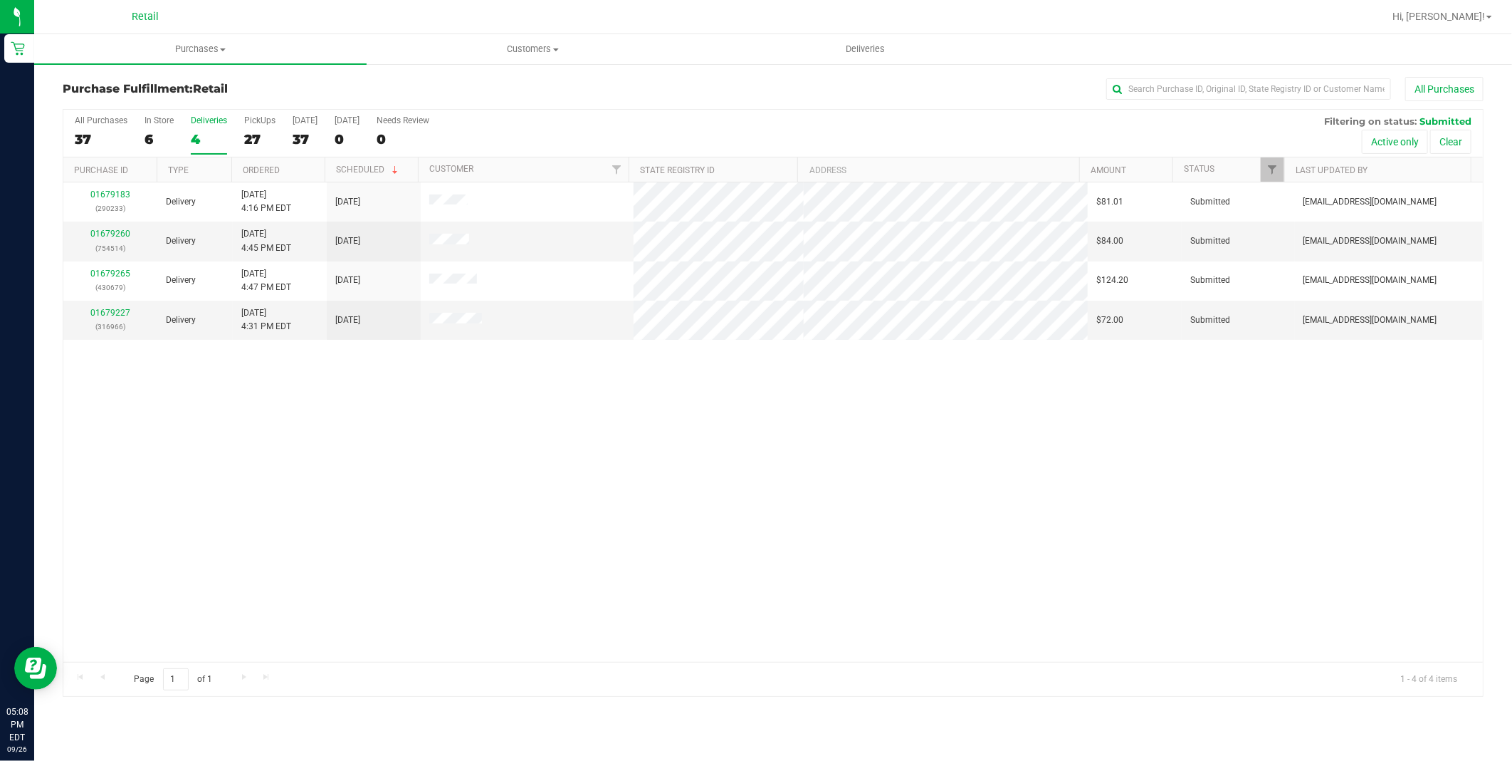
click at [406, 367] on div "01679183 (290233) Delivery [DATE] 4:16 PM EDT 9/26/2025 $81.01 Submitted [EMAIL…" at bounding box center [773, 421] width 1420 height 479
